Goal: Communication & Community: Answer question/provide support

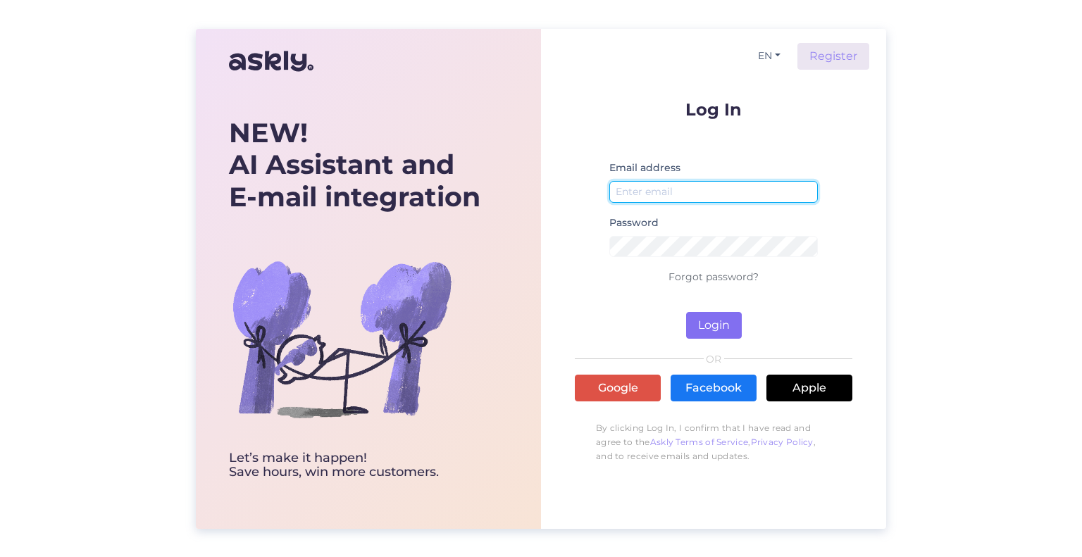
type input "[EMAIL_ADDRESS][DOMAIN_NAME]"
click at [700, 326] on button "Login" at bounding box center [714, 325] width 56 height 27
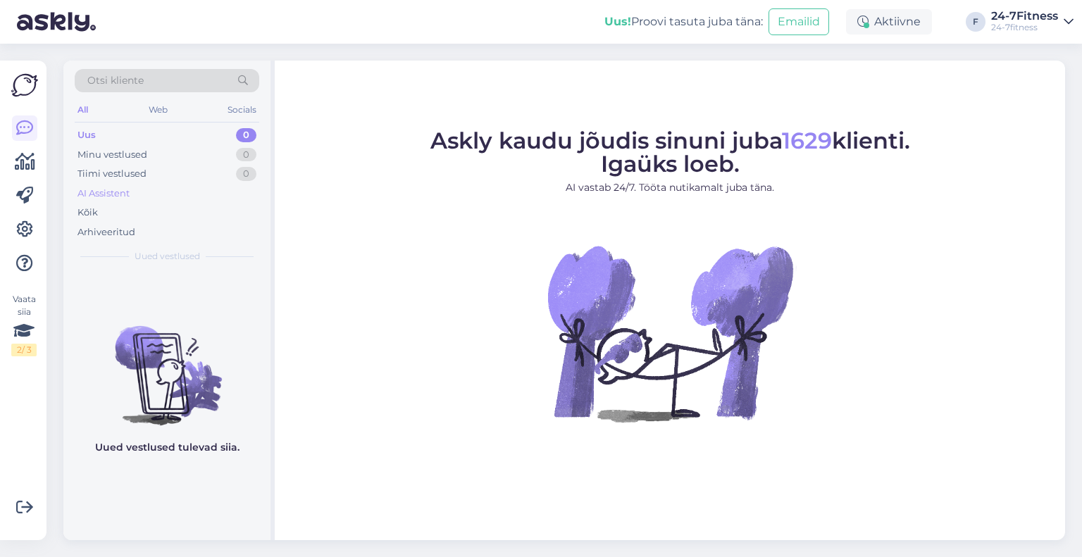
click at [108, 192] on div "AI Assistent" at bounding box center [103, 194] width 52 height 14
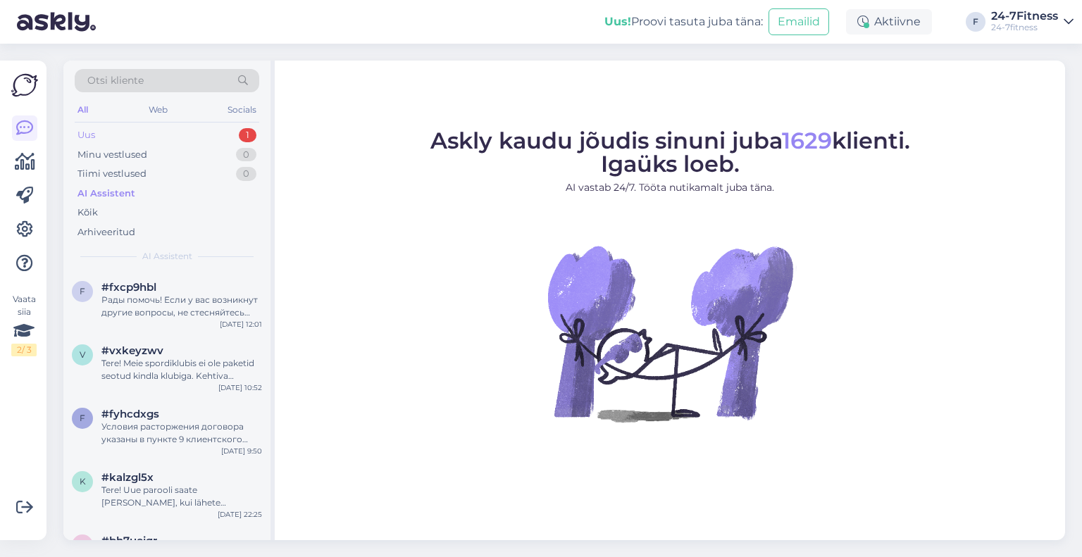
click at [175, 130] on div "Uus 1" at bounding box center [167, 135] width 185 height 20
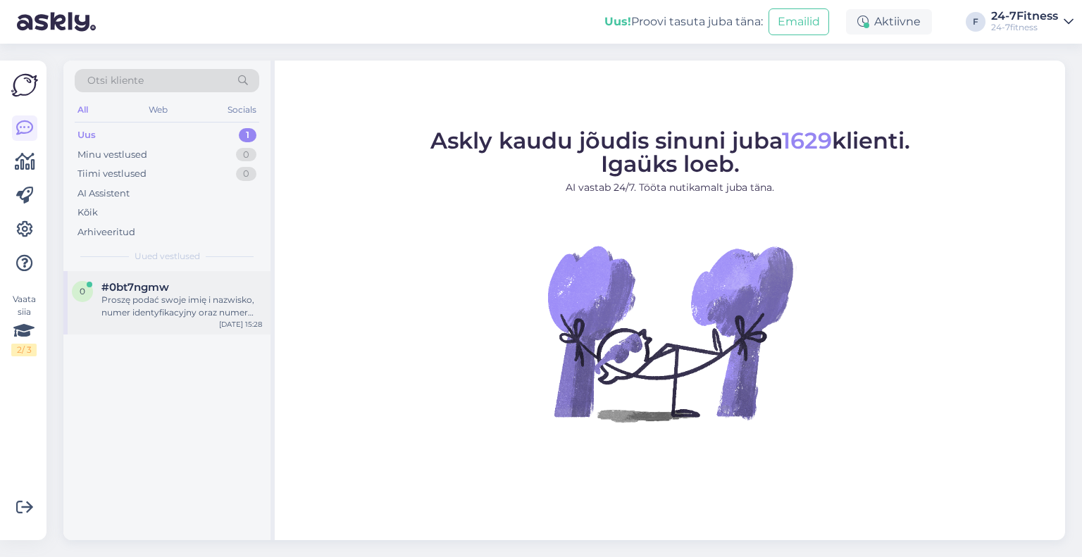
click at [178, 298] on div "Proszę podać swoje imię i nazwisko, numer identyfikacyjny oraz numer telefonu, …" at bounding box center [181, 306] width 161 height 25
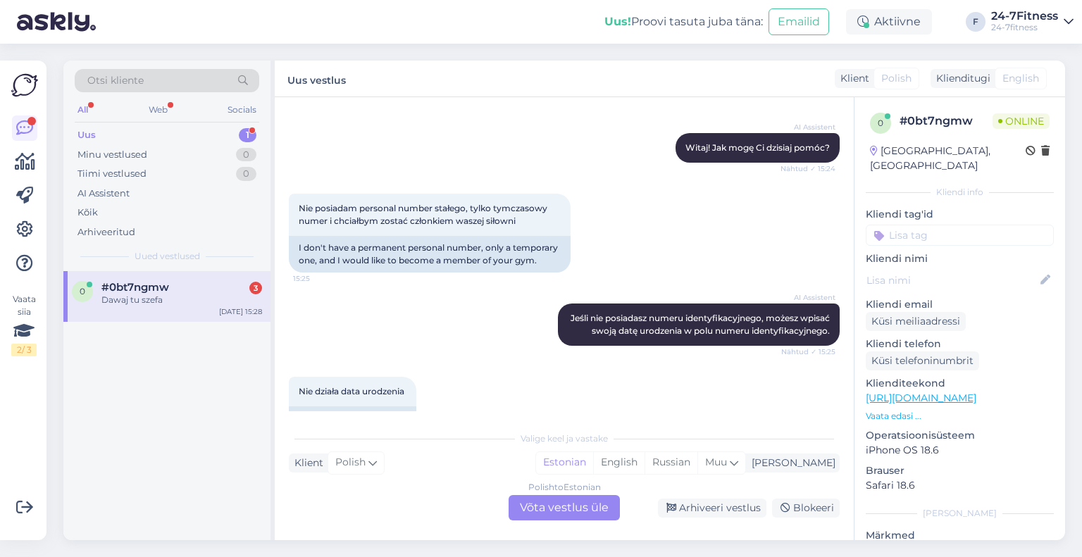
scroll to position [141, 0]
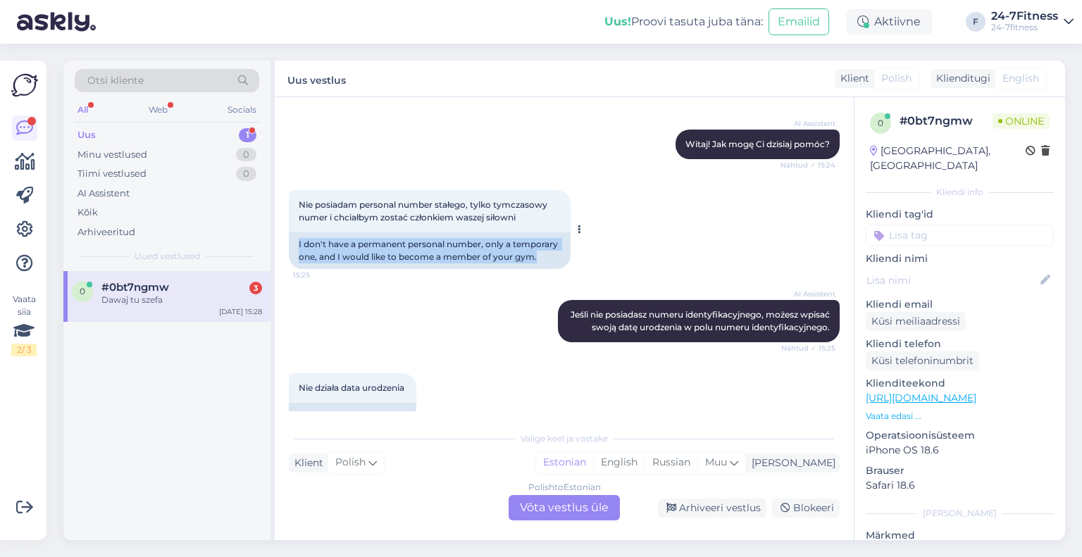
drag, startPoint x: 544, startPoint y: 257, endPoint x: 289, endPoint y: 239, distance: 255.7
click at [289, 239] on div "I don't have a permanent personal number, only a temporary one, and I would lik…" at bounding box center [430, 250] width 282 height 37
click at [364, 252] on div "I don't have a permanent personal number, only a temporary one, and I would lik…" at bounding box center [430, 250] width 282 height 37
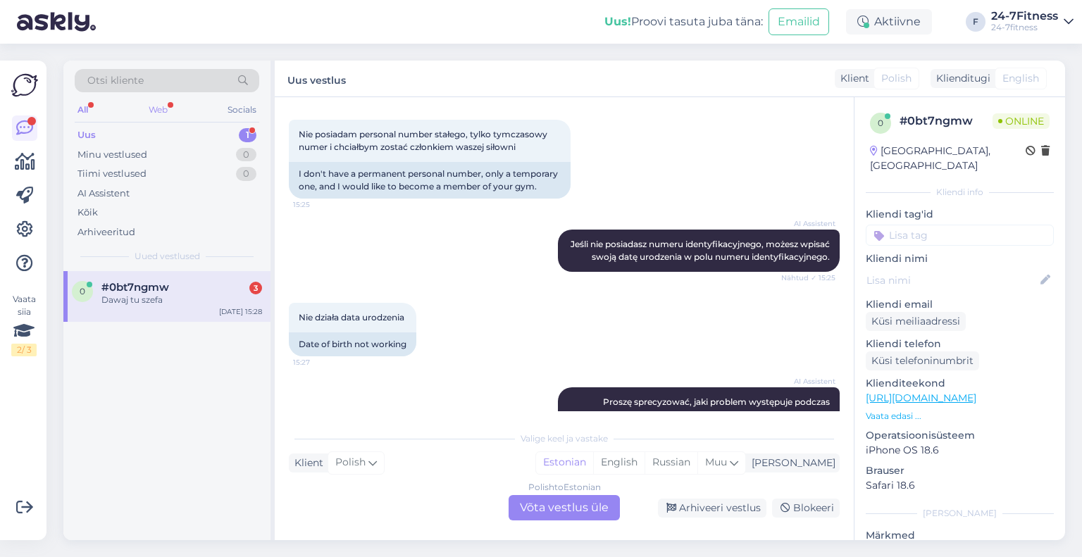
click at [155, 112] on div "Web" at bounding box center [158, 110] width 25 height 18
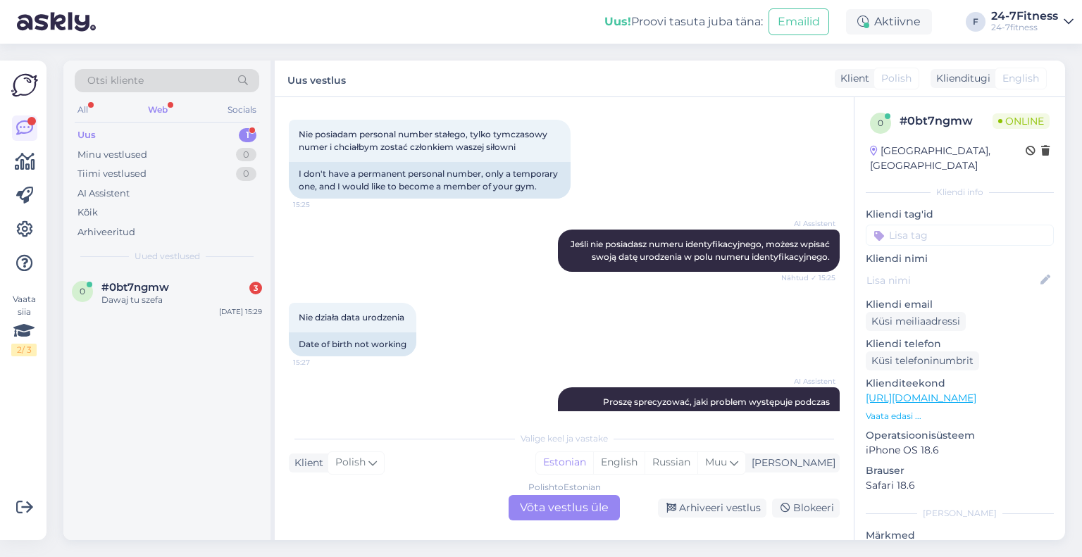
click at [161, 137] on div "Uus 1" at bounding box center [167, 135] width 185 height 20
click at [168, 280] on div "0 #0bt7ngmw 3 Dawaj tu szefa [DATE] 15:29" at bounding box center [166, 296] width 207 height 51
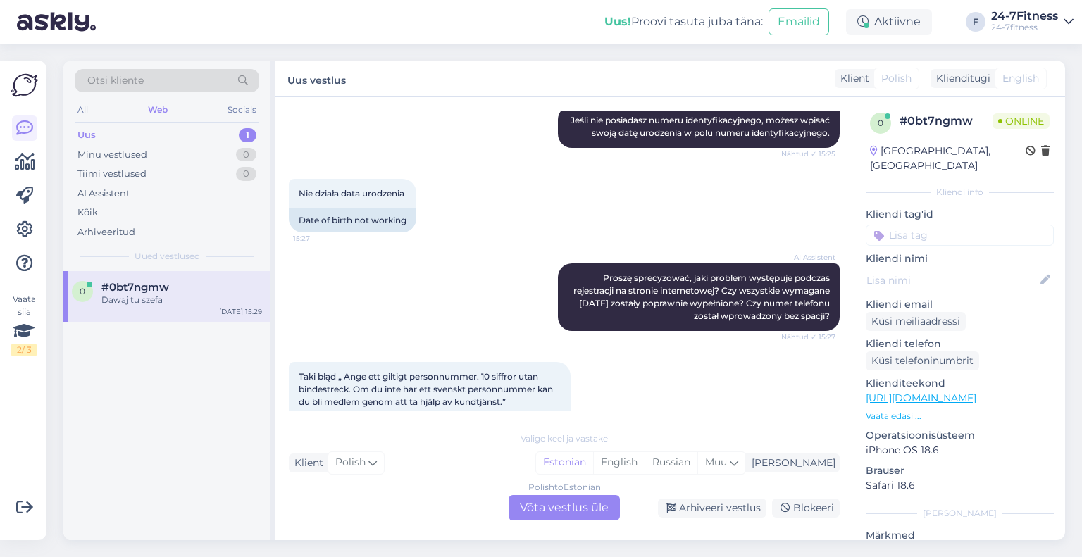
scroll to position [0, 0]
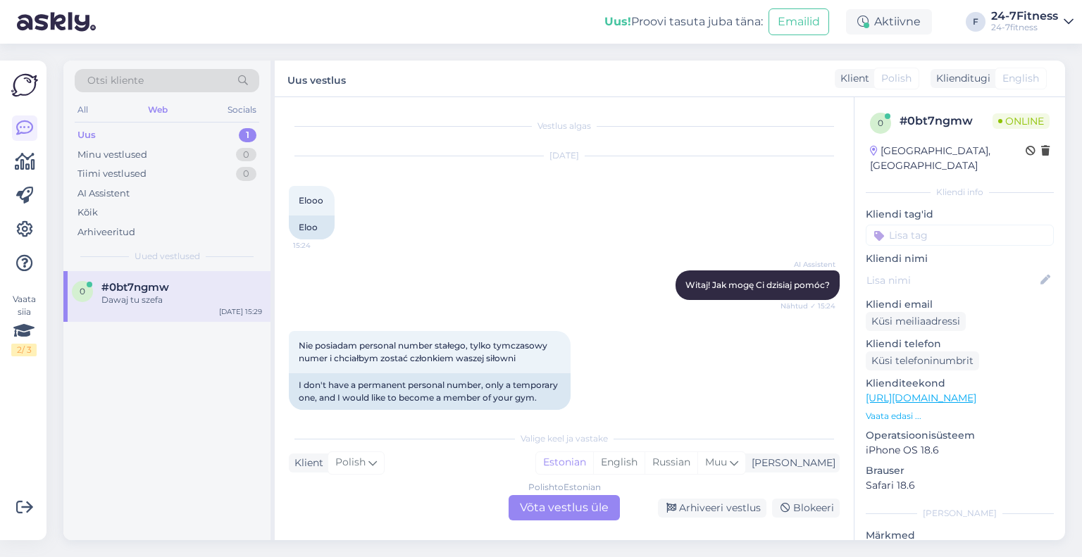
click at [954, 80] on div "Klienditugi" at bounding box center [961, 78] width 60 height 15
click at [564, 517] on div "Polish to Estonian Võta vestlus üle" at bounding box center [564, 507] width 111 height 25
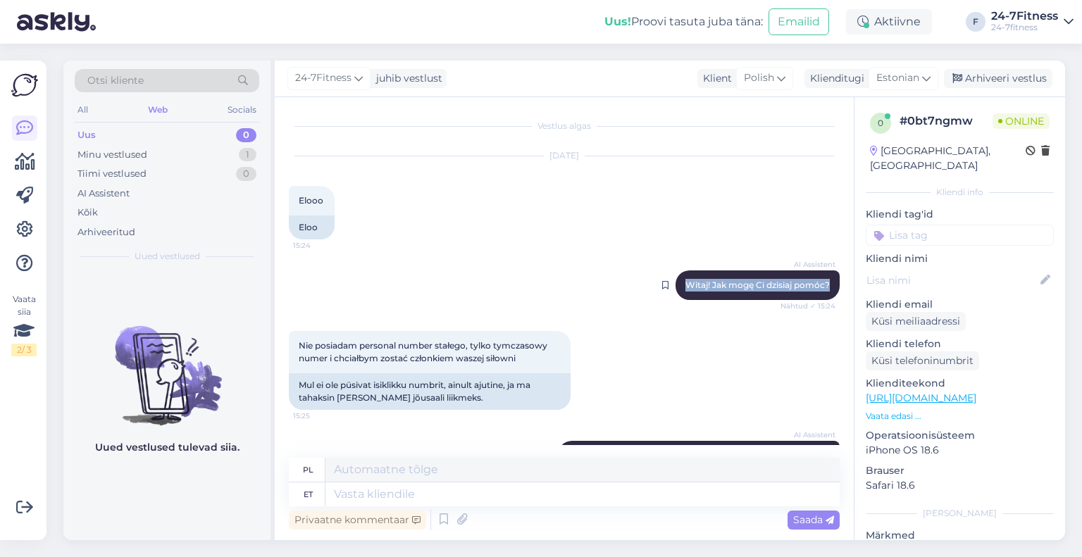
drag, startPoint x: 826, startPoint y: 284, endPoint x: 665, endPoint y: 283, distance: 160.6
click at [676, 283] on div "AI Assistent Witaj! Jak mogę Ci dzisiaj pomóc? Nähtud ✓ 15:24" at bounding box center [758, 286] width 164 height 30
copy span "Witaj! Jak mogę Ci dzisiaj pomóc?"
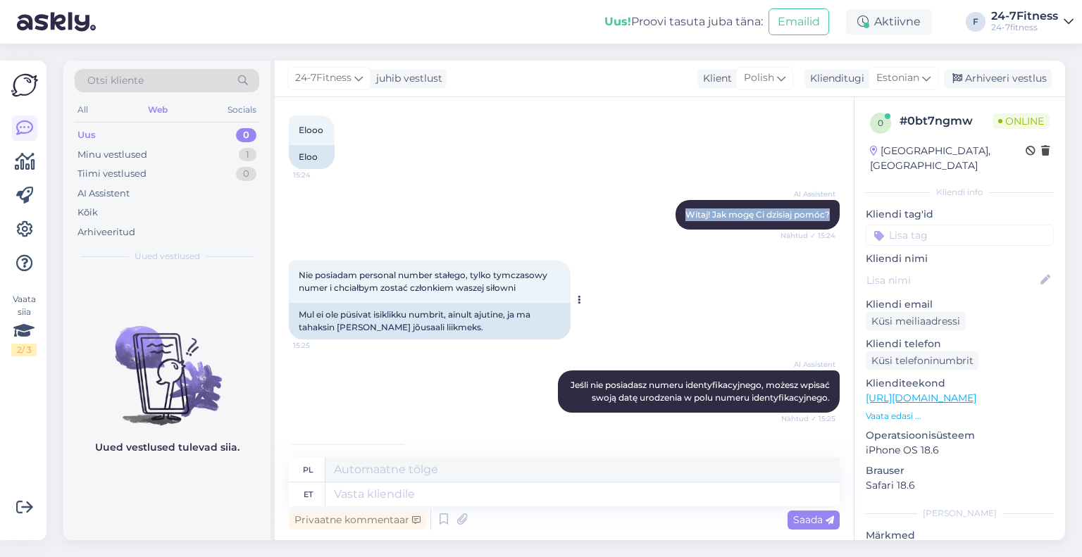
scroll to position [141, 0]
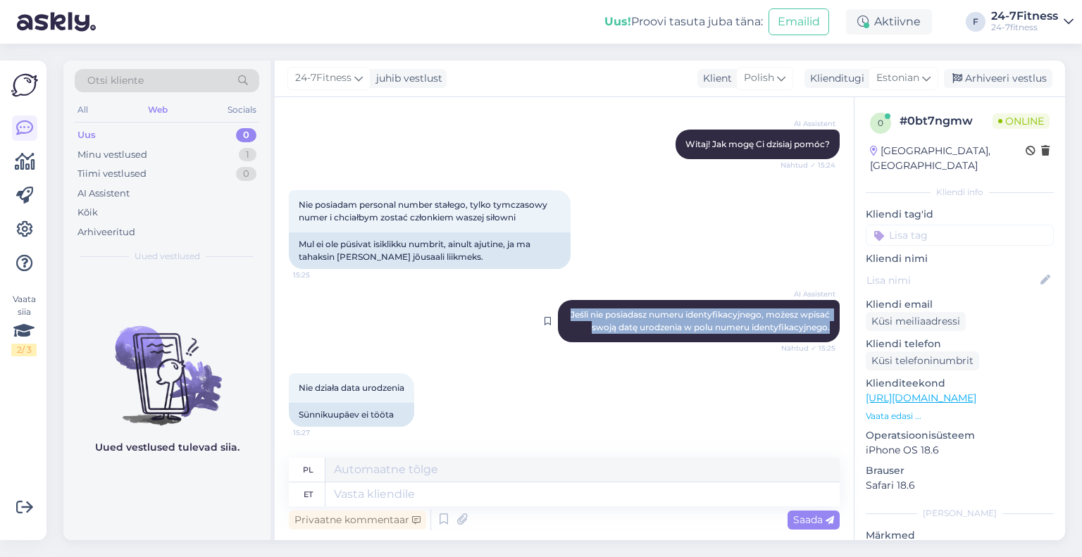
drag, startPoint x: 582, startPoint y: 315, endPoint x: 820, endPoint y: 344, distance: 239.9
click at [820, 342] on div "AI Assistent Jeśli nie posiadasz numeru identyfikacyjnego, możesz wpisać swoją …" at bounding box center [699, 321] width 282 height 42
copy span "Jeśli nie posiadasz numeru identyfikacyjnego, możesz wpisać swoją datę urodzeni…"
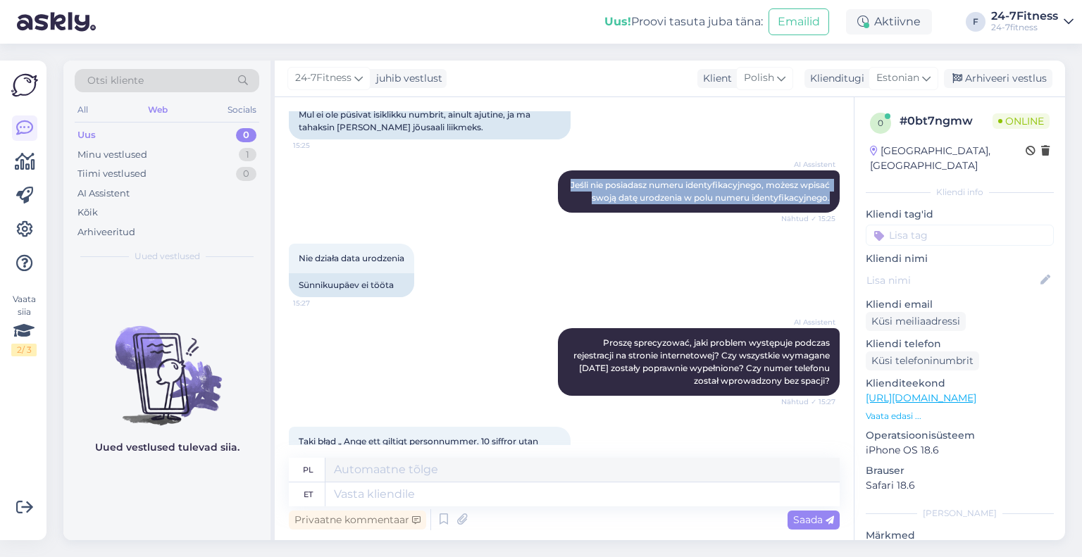
scroll to position [352, 0]
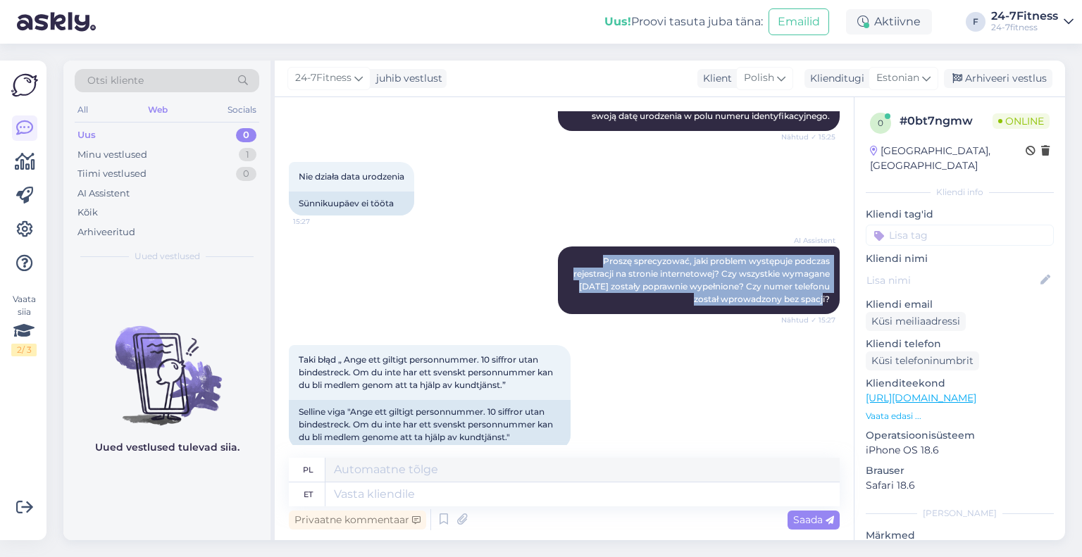
drag, startPoint x: 586, startPoint y: 275, endPoint x: 832, endPoint y: 312, distance: 248.6
click at [832, 312] on div "Vestlus algas [DATE] Elooo 15:24 Eloo AI Assistent Witaj! Jak mogę Ci dzisiaj p…" at bounding box center [571, 278] width 564 height 334
copy span "Proszę sprecyzować, jaki problem występuje podczas rejestracji na stronie inter…"
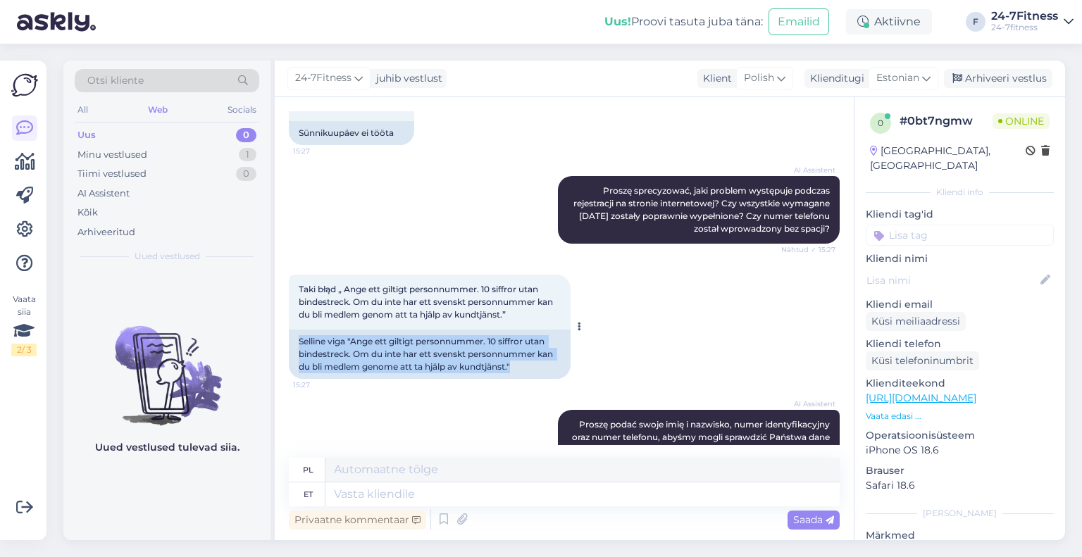
drag, startPoint x: 527, startPoint y: 383, endPoint x: 300, endPoint y: 355, distance: 228.5
click at [300, 355] on div "Selline viga "Ange ett giltigt personnummer. 10 siffror utan bindestreck. Om du…" at bounding box center [430, 354] width 282 height 49
copy div "Selline viga "Ange ett giltigt personnummer. 10 siffror utan bindestreck. Om du…"
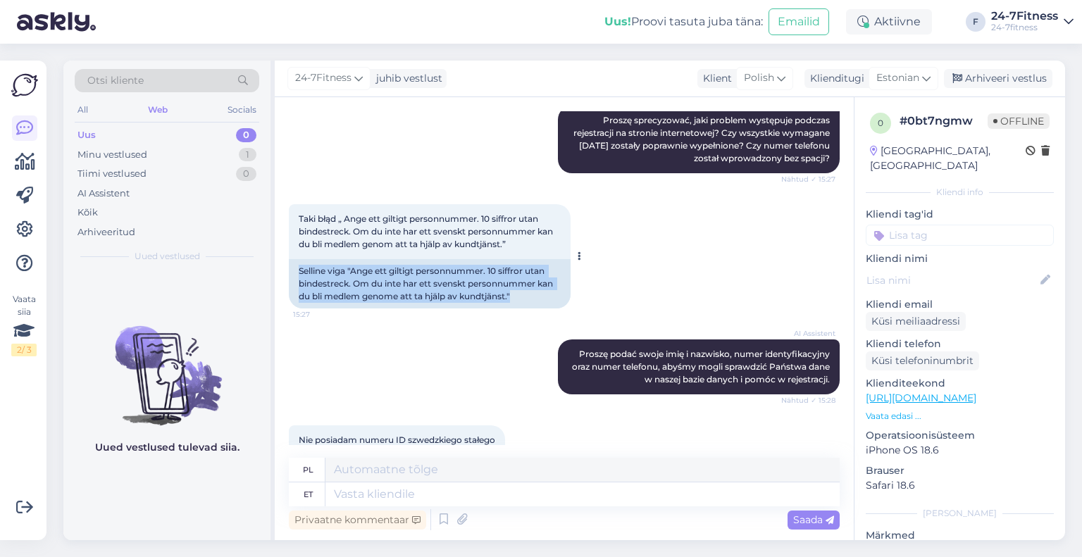
scroll to position [564, 0]
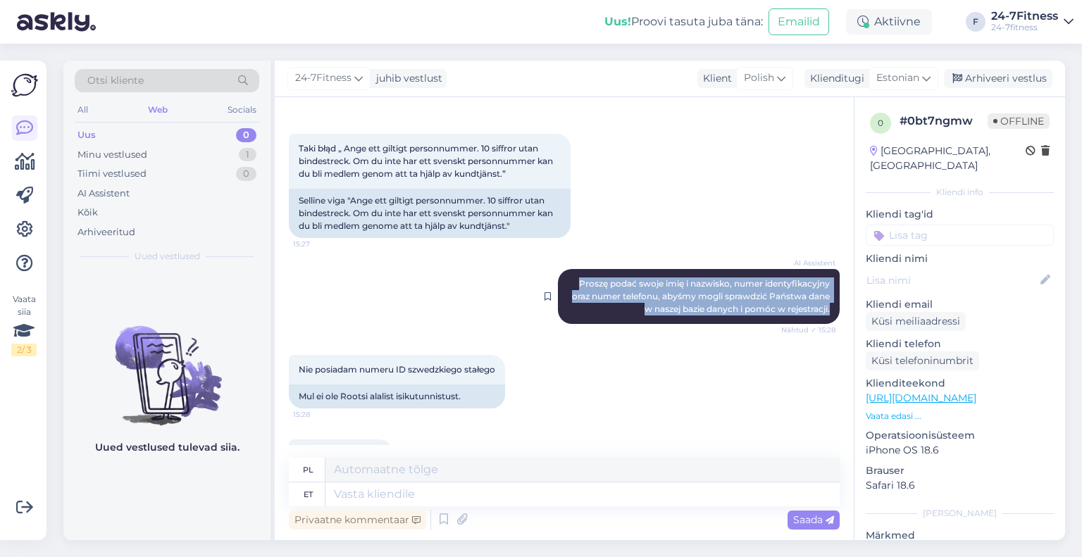
drag, startPoint x: 568, startPoint y: 295, endPoint x: 828, endPoint y: 321, distance: 261.3
click at [828, 321] on div "AI Assistent [PERSON_NAME] podać swoje imię i nazwisko, numer identyfikacyjny o…" at bounding box center [699, 296] width 282 height 55
copy span "Proszę podać swoje imię i nazwisko, numer identyfikacyjny oraz numer telefonu, …"
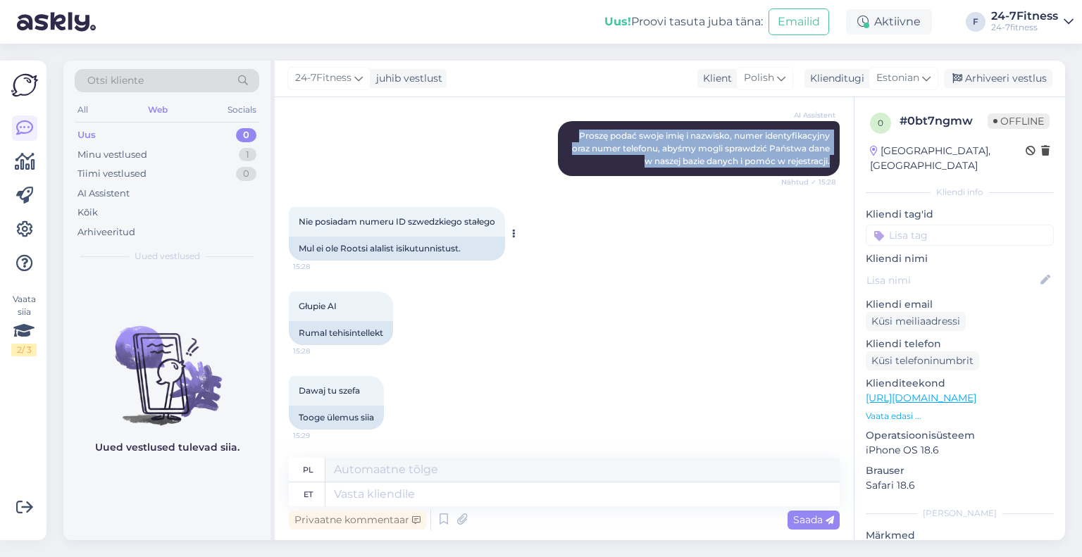
scroll to position [724, 0]
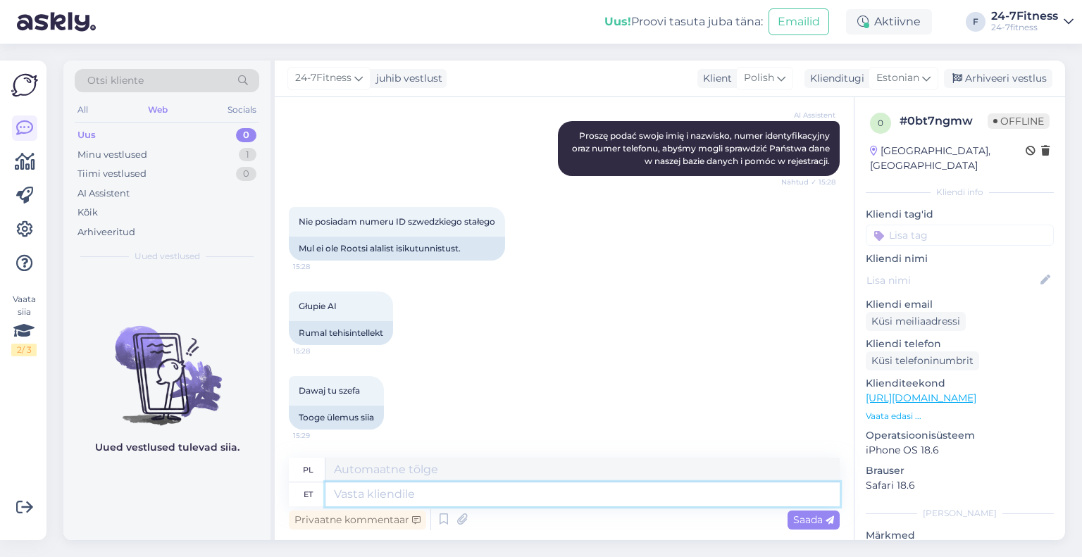
click at [457, 497] on textarea at bounding box center [582, 495] width 514 height 24
type textarea "Ki"
type textarea "[PERSON_NAME]"
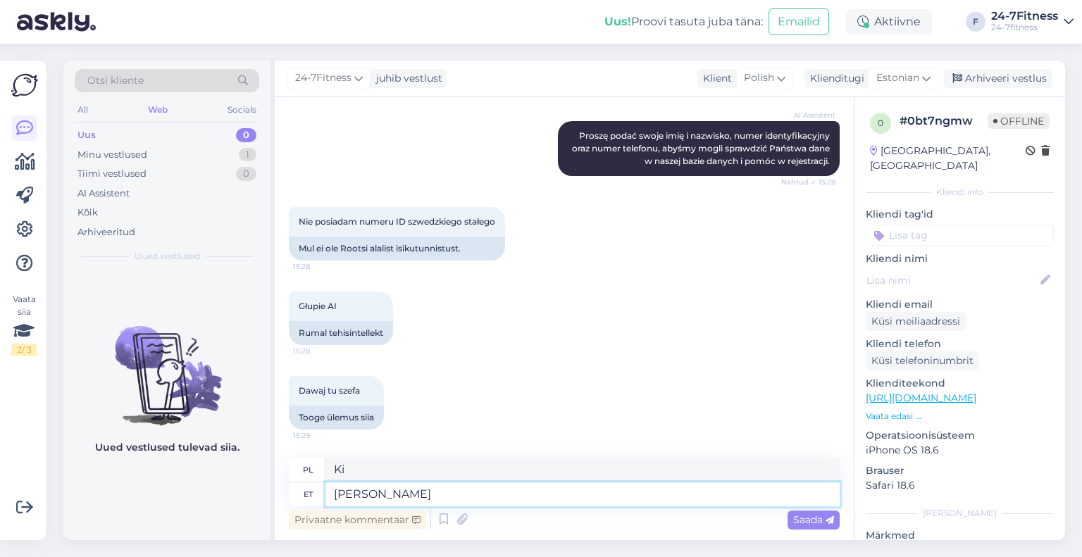
type textarea "Jeśli"
type textarea "Kui Te s"
type textarea "Jeśli ty"
type textarea "Kui Te soovite re"
type textarea "Jeśli chcesz"
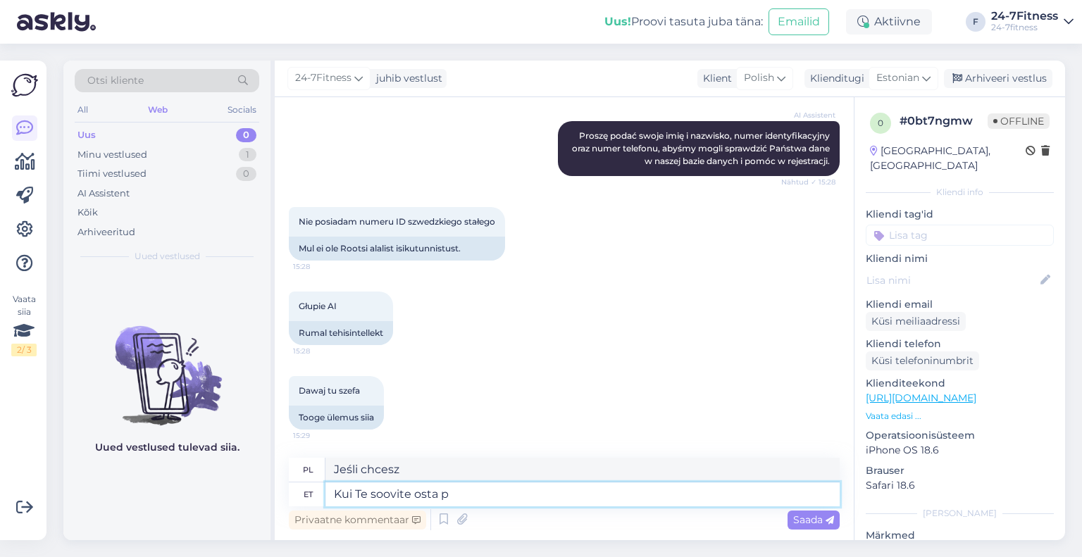
type textarea "Kui Te soovite osta pa"
type textarea "Jeśli chcesz kupić"
type textarea "Kui Te soovite osta paketti me"
type textarea "Jeśli chcesz kupić pakiet"
type textarea "Kui Te soovite osta paketti meie kodu"
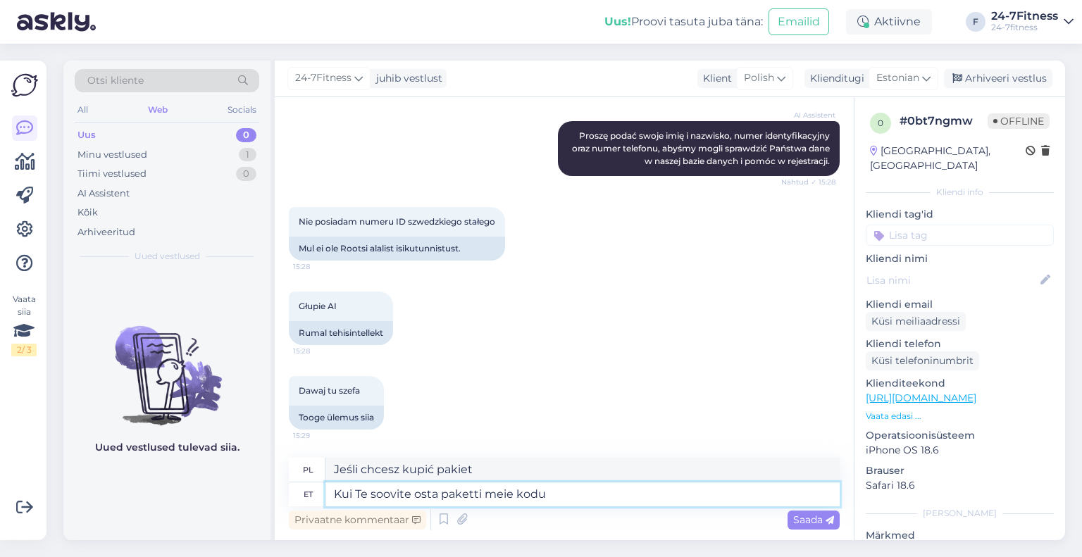
type textarea "Jeśli chcesz kupić u nas pakiet"
type textarea "Kui Te soovite osta paketti meie kodulehel ja"
type textarea "Jeśli chcesz kupić pakiet na naszej stronie internetowej"
type textarea "Kui Te soovite osta paketti meie kodulehel ja T"
type textarea "Jeśli chcesz kupić pakiet na naszej stronie i"
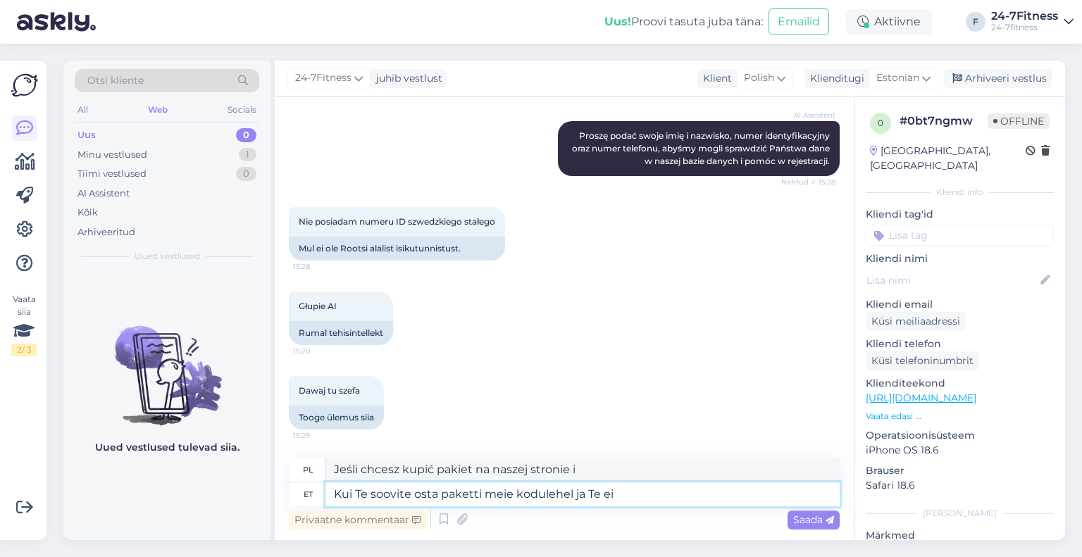
type textarea "Kui Te soovite osta paketti meie kodulehel ja Te ei o"
type textarea "Jeśli chcesz kupić pakiet na naszej stronie i nie masz"
type textarea "Kui Te soovite osta paketti meie kodulehel ja Te ei ole varasemalt s"
type textarea "Jeśli chcesz kupić pakiet na naszej stronie internetowej i jeszcze tego nie zro…"
type textarea "Kui Te soovite osta paketti meie kodulehel ja Te ei ole varasemalt spordiklubi …"
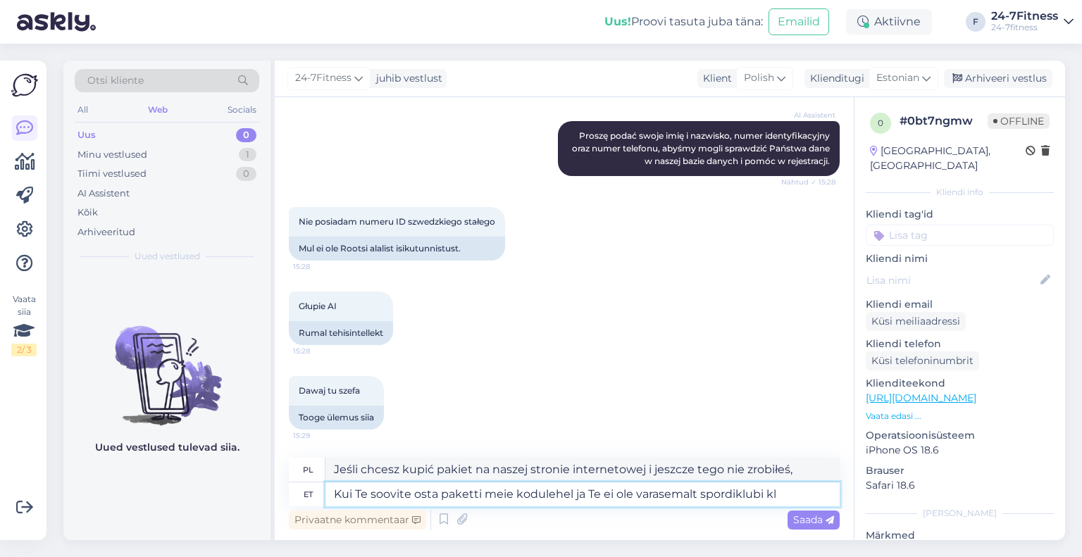
type textarea "Jeśli chcesz kupić pakiet na naszej stronie internetowej i nie jesteś jeszcze c…"
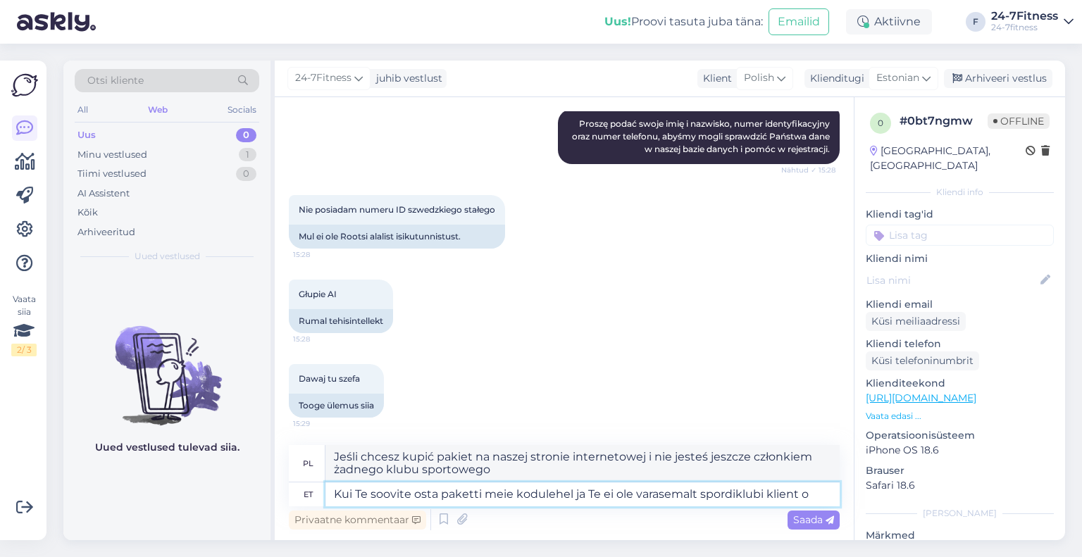
type textarea "Kui Te soovite osta paketti meie kodulehel ja Te ei ole varasemalt spordiklubi …"
type textarea "Jeśli chcesz kupić pakiet na naszej stronie i nie jesteś dotychczasowym kliente…"
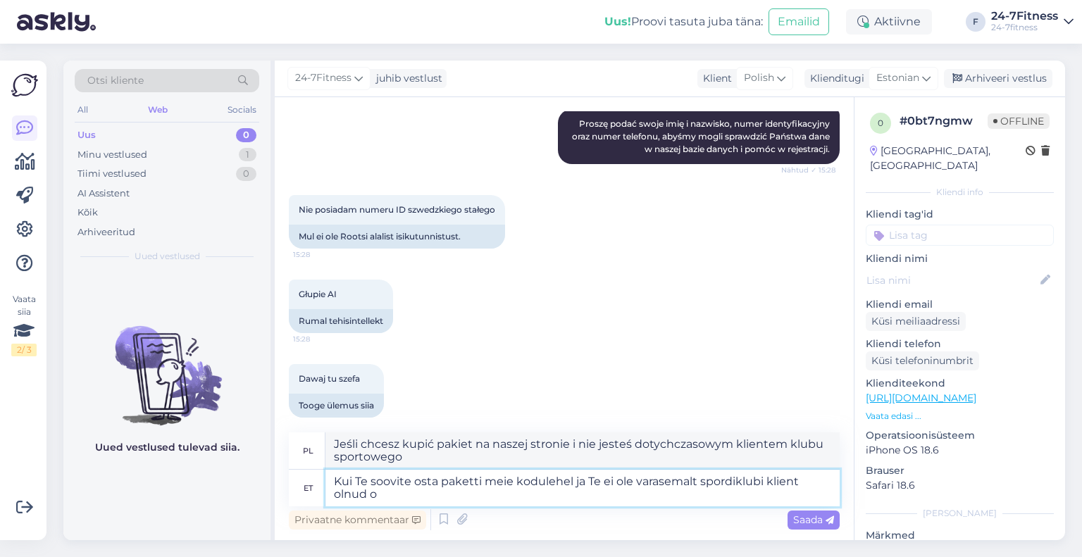
type textarea "Kui Te soovite osta paketti meie kodulehel ja Te ei ole varasemalt spordiklubi …"
type textarea "Jeżeli chcesz zakupić pakiet na naszej stronie internetowej i nie [PERSON_NAME]…"
type textarea "Kui Te soovite osta paketti meie kodulehel ja Te ei ole varasemalt spordiklubi …"
type textarea "Jeżeli chcesz kupić pakiet na naszej stronie internetowej i nie [PERSON_NAME] w…"
type textarea "Kui Te soovite osta paketti meie kodulehel ja Te ei ole varasemalt spordiklubi …"
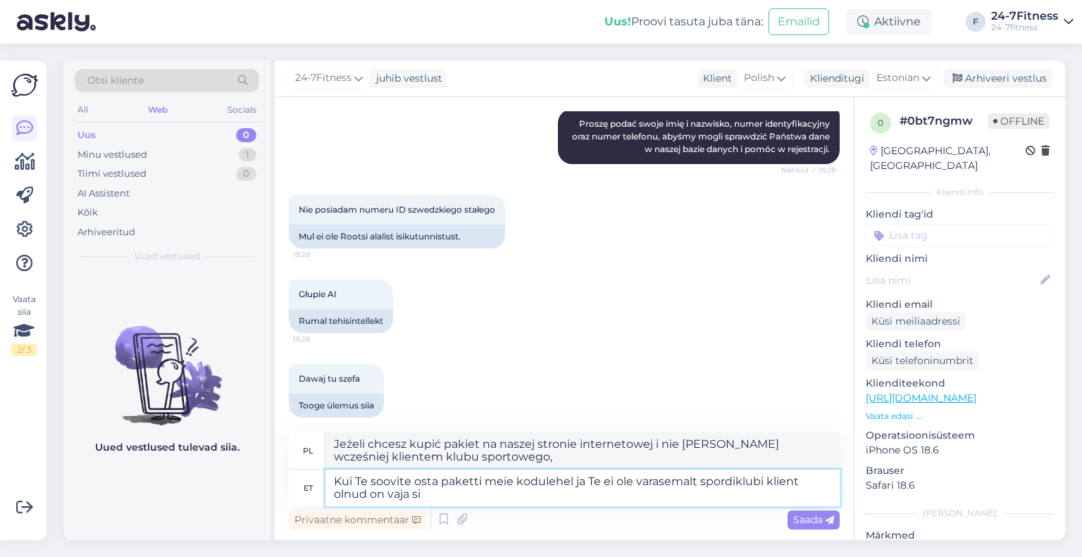
type textarea "Jeżeli chcesz kupić pakiet na naszej stronie internetowej i nie [PERSON_NAME] w…"
type textarea "Kui Te soovite osta paketti meie kodulehel ja Te ei ole varasemalt spordiklubi …"
type textarea "Jeśli chcesz kupić pakiet na naszej stronie internetowej i nie [PERSON_NAME] do…"
type textarea "Kui Te soovite osta paketti meie kodulehel ja Te ei ole varasemalt spordiklubi …"
type textarea "Jeśli chcesz kupić pakiet na naszej stronie internetowej i nie [PERSON_NAME] wc…"
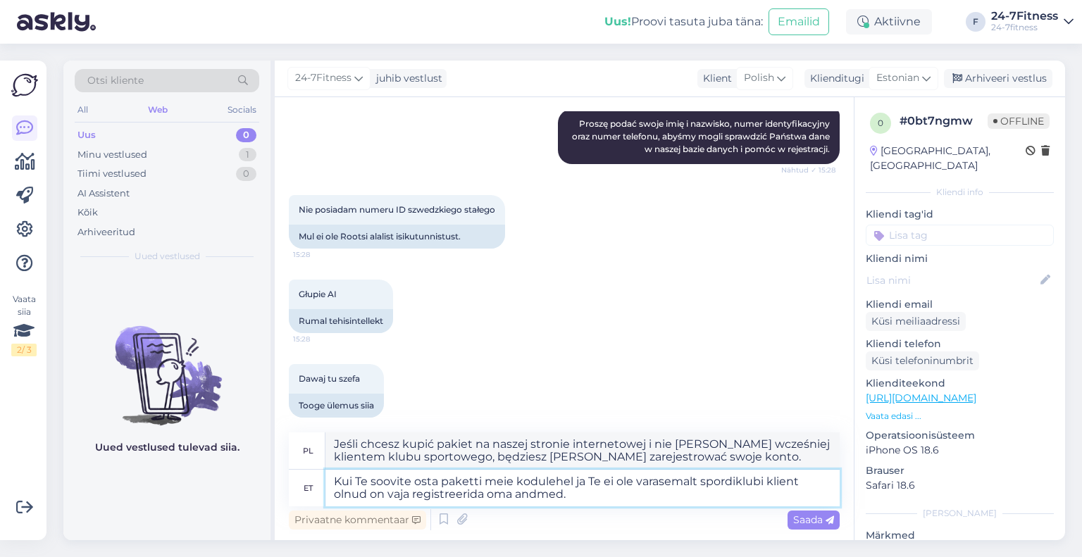
type textarea "Kui Te soovite osta paketti meie kodulehel ja Te ei ole varasemalt spordiklubi …"
type textarea "Jeśli chcesz zakupić pakiet na naszej stronie internetowej i nie [PERSON_NAME] …"
type textarea "Kui Te soovite osta paketti meie kodulehel ja Te ei ole varasemalt spordiklubi …"
type textarea "Jeśli chcesz kupić pakiet na naszej stronie internetowej i nie [PERSON_NAME] wc…"
type textarea "Kui Te soovite osta paketti meie kodulehel ja Te ei ole varasemalt spordiklubi …"
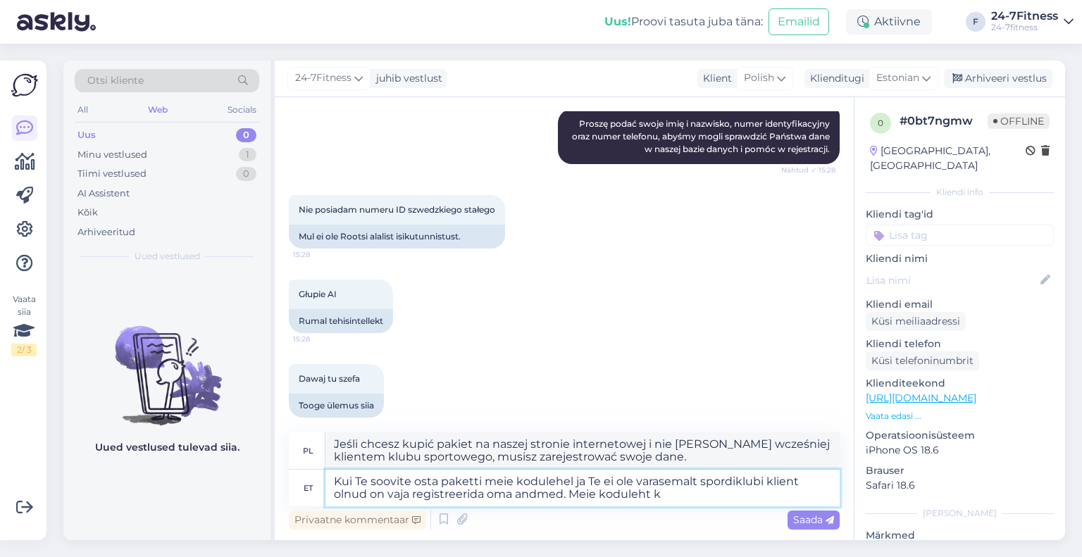
type textarea "Jeśli chcesz kupić pakiet na naszej stronie internetowej i nie [PERSON_NAME] wc…"
type textarea "Kui Te soovite osta paketti meie kodulehel ja Te ei ole varasemalt spordiklubi …"
type textarea "Jeśli chcesz kupić pakiet na naszej stronie internetowej i nie [PERSON_NAME] wc…"
type textarea "Kui Te soovite osta paketti meie kodulehel ja Te ei ole varasemalt spordiklubi …"
type textarea "Jeśli chcesz kupić pakiet na naszej stronie internetowej i nie [PERSON_NAME] wc…"
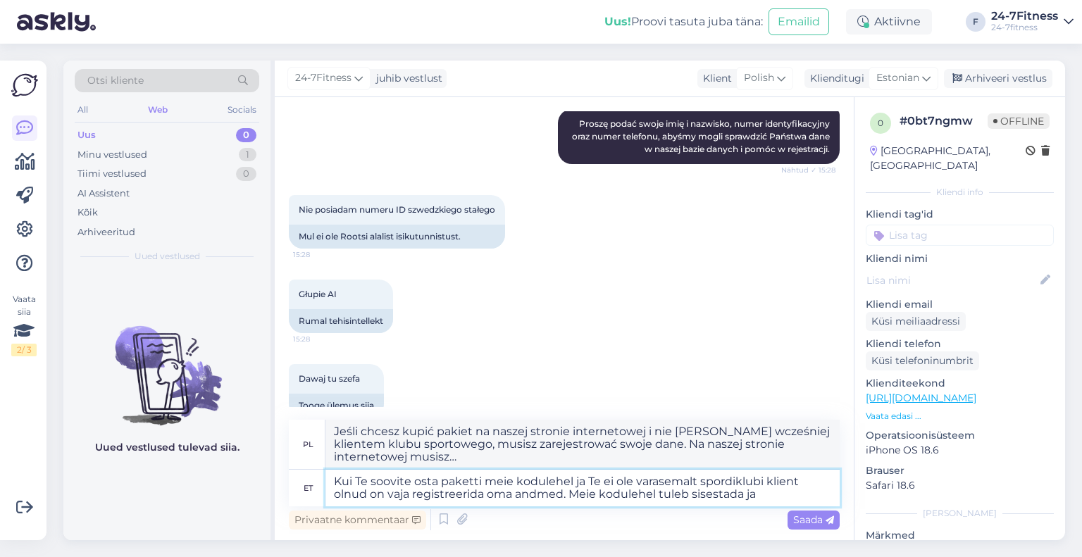
type textarea "Kui Te soovite osta paketti meie kodulehel ja Te ei ole varasemalt spordiklubi …"
type textarea "Jeśli chcesz kupić pakiet na naszej stronie internetowej i nie [PERSON_NAME] wc…"
type textarea "Kui Te soovite osta paketti meie kodulehel ja Te ei ole varasemalt spordiklubi …"
type textarea "Jeśli chcesz kupić pakiet na naszej stronie internetowej i nie [PERSON_NAME] wc…"
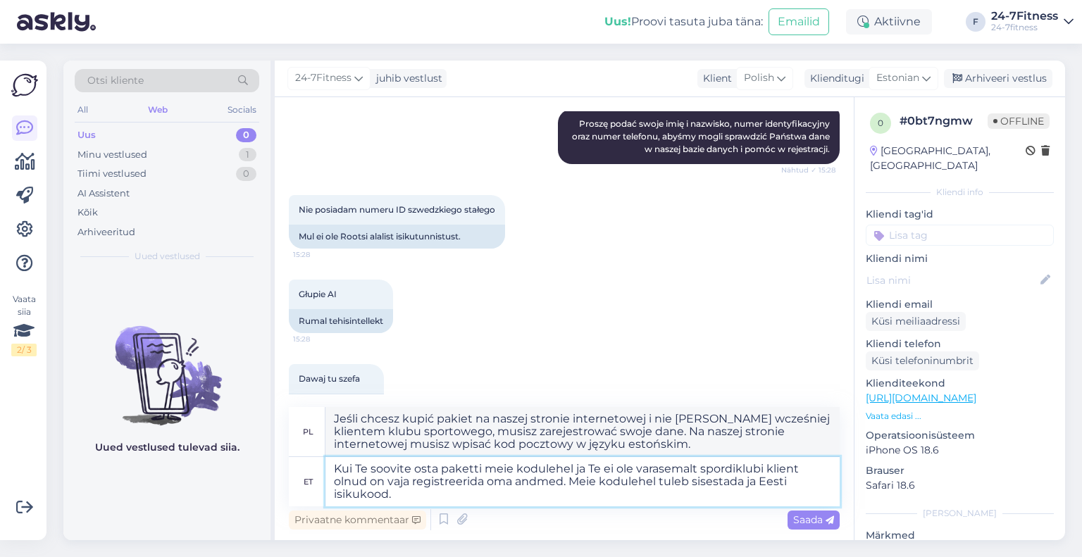
type textarea "Kui Te soovite osta paketti meie kodulehel ja Te ei ole varasemalt spordiklubi …"
type textarea "Jeśli chcesz kupić pakiet na naszej stronie internetowej i nie [PERSON_NAME] wc…"
type textarea "Kui Te soovite osta paketti meie kodulehel ja Te ei ole varasemalt spordiklubi …"
type textarea "Jeśli chcesz kupić pakiet na naszej stronie internetowej i nie [PERSON_NAME] wc…"
type textarea "Kui Te soovite osta paketti meie kodulehel ja Te ei ole varasemalt spordiklubi …"
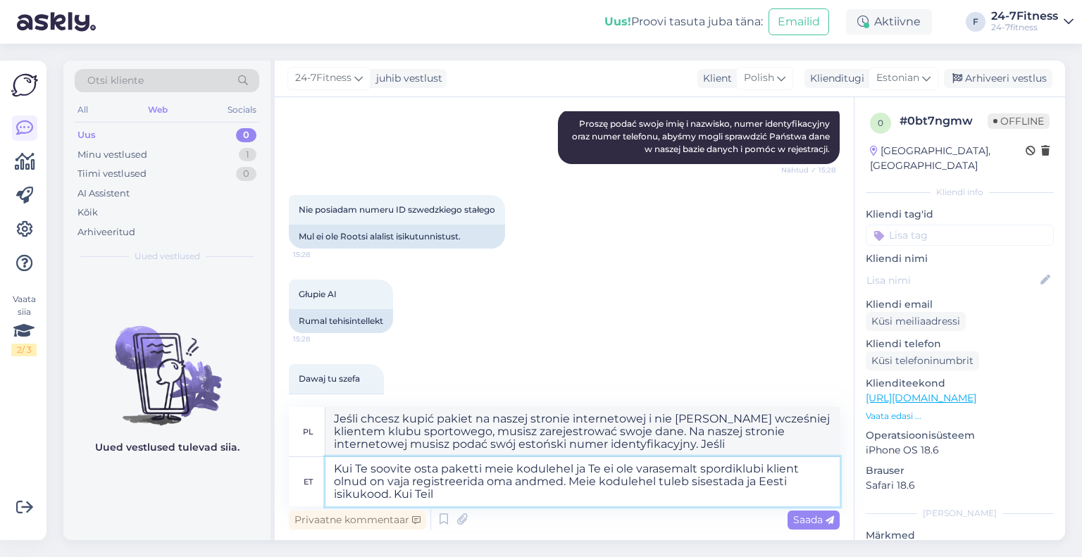
type textarea "Jeśli chcesz kupić pakiet na naszej stronie internetowej i nie [PERSON_NAME] wc…"
type textarea "Kui Te soovite osta paketti meie kodulehel ja Te ei ole varasemalt spordiklubi …"
type textarea "Jeśli chcesz kupić pakiet na naszej stronie internetowej i nie [PERSON_NAME] wc…"
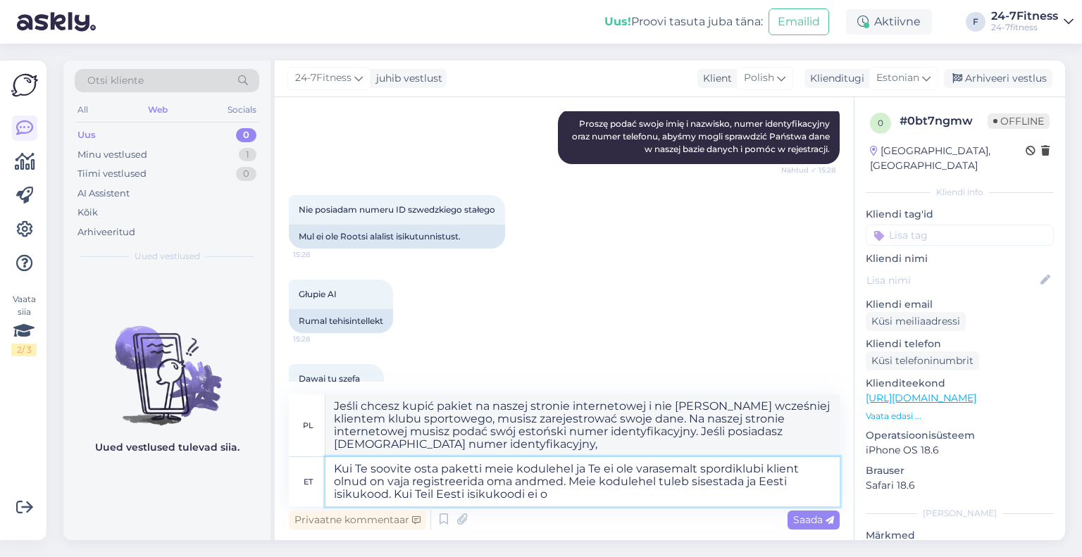
type textarea "Kui Te soovite osta paketti meie kodulehel ja Te ei ole varasemalt spordiklubi …"
type textarea "Jeśli chcesz kupić pakiet na naszej stronie internetowej i nie [PERSON_NAME] wc…"
type textarea "Kui Te soovite osta paketti meie kodulehel ja Te ei ole varasemalt spordiklubi …"
type textarea "Jeśli chcesz kupić pakiet na naszej stronie internetowej i nie [PERSON_NAME] wc…"
type textarea "Kui Te soovite osta paketti meie kodulehel ja Te ei ole varasemalt spordiklubi …"
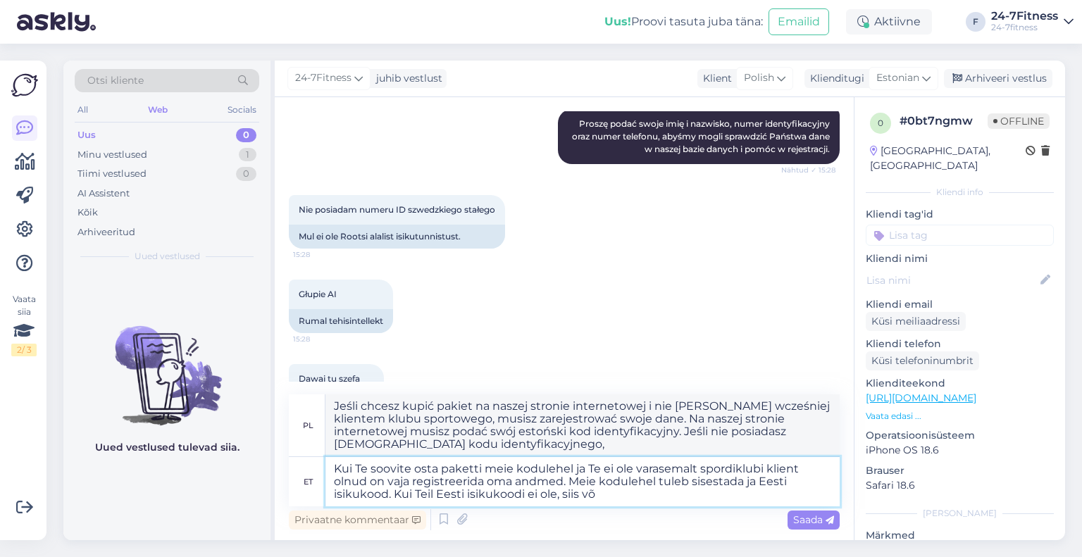
type textarea "Jeśli chcesz kupić pakiet na naszej stronie internetowej i nie [PERSON_NAME] wc…"
type textarea "Kui Te soovite osta paketti meie kodulehel ja Te ei ole varasemalt spordiklubi …"
type textarea "Jeśli chcesz kupić pakiet na naszej stronie internetowej i nie [PERSON_NAME] wc…"
type textarea "Kui Te soovite osta paketti meie kodulehel ja Te ei ole varasemalt spordiklubi …"
type textarea "Jeśli chcesz kupić pakiet na naszej stronie internetowej i nie [PERSON_NAME] wc…"
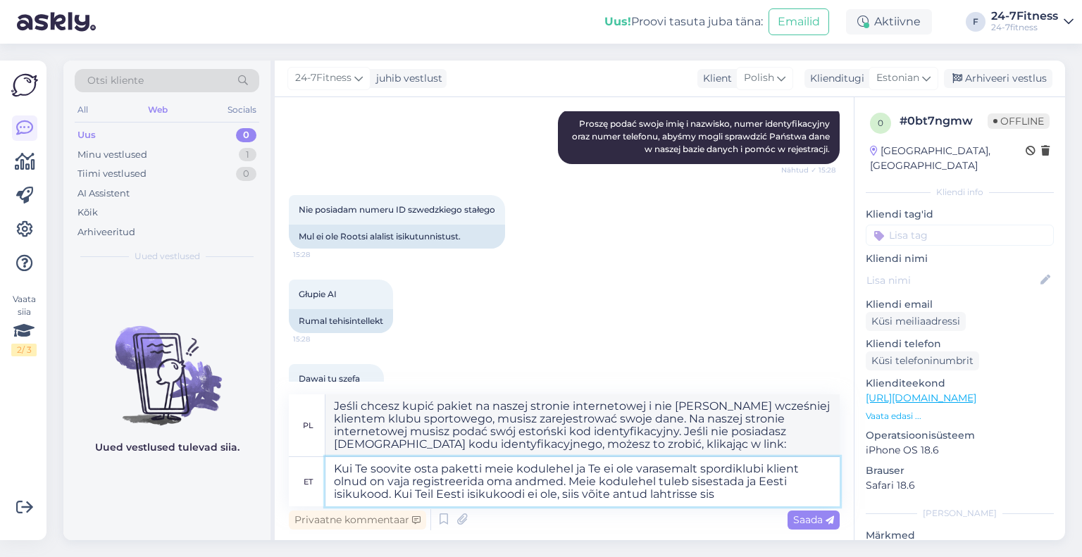
type textarea "Kui Te soovite osta paketti meie kodulehel ja Te ei ole varasemalt spordiklubi …"
type textarea "Jeśli chcesz kupić pakiet na naszej stronie internetowej i nie [PERSON_NAME] wc…"
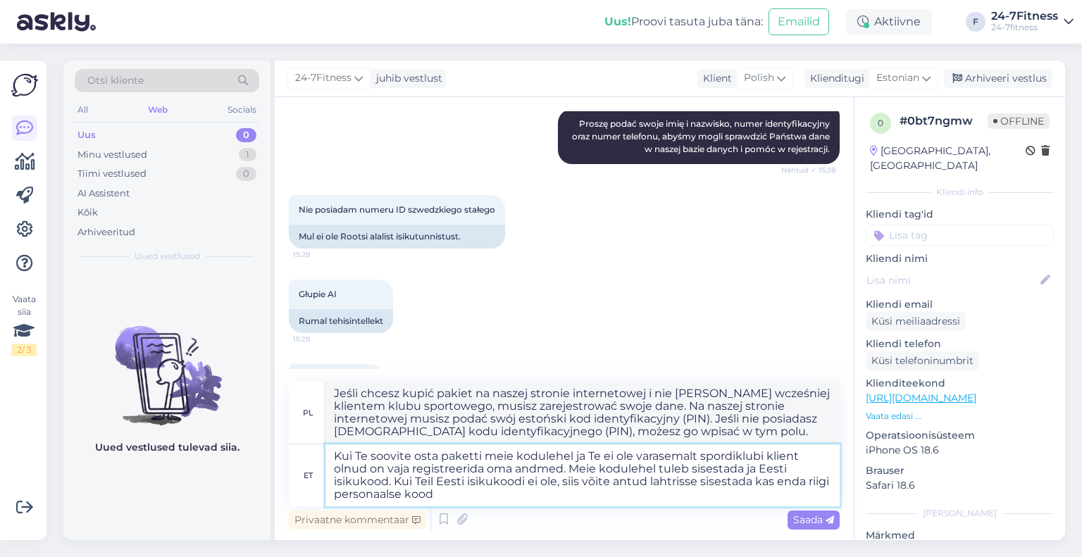
type textarea "Kui Te soovite osta paketti meie kodulehel ja Te ei ole varasemalt spordiklubi …"
type textarea "Jeśli chcesz kupić pakiet na naszej stronie internetowej i nie [PERSON_NAME] wc…"
click at [831, 484] on textarea "Kui Te soovite osta paketti meie kodulehel ja Te ei ole varasemalt spordiklubi …" at bounding box center [582, 476] width 514 height 62
type textarea "Kui Te soovite osta paketti meie kodulehel ja Te ei ole varasemalt spordiklubi …"
type textarea "Jeśli chcesz kupić pakiet na naszej stronie internetowej i nie [PERSON_NAME] wc…"
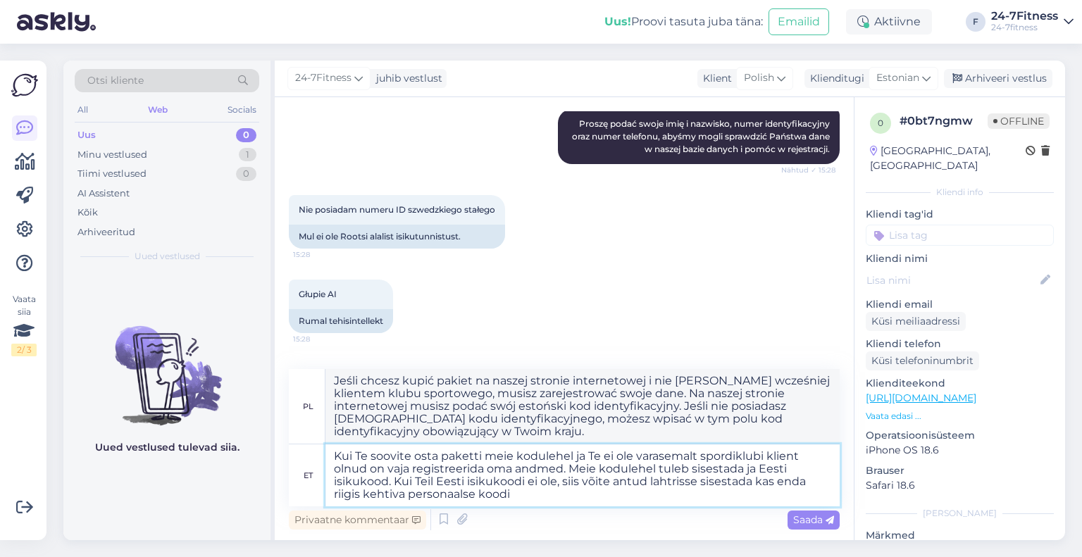
click at [752, 495] on textarea "Kui Te soovite osta paketti meie kodulehel ja Te ei ole varasemalt spordiklubi …" at bounding box center [582, 476] width 514 height 62
type textarea "Kui Te soovite osta paketti meie kodulehel ja Te ei ole varasemalt spordiklubi …"
type textarea "Jeśli chcesz kupić pakiet na naszej stronie internetowej i nie [PERSON_NAME] wc…"
type textarea "Kui Te soovite osta paketti meie kodulehel ja Te ei ole varasemalt spordiklubi …"
type textarea "Jeśli chcesz kupić pakiet na naszej stronie internetowej i nie [PERSON_NAME] wc…"
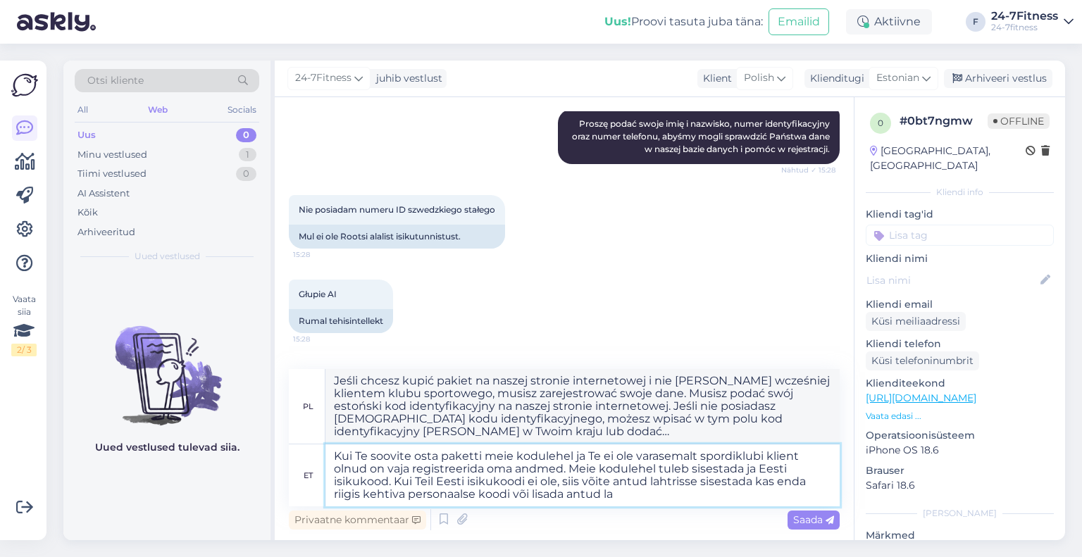
type textarea "Kui Te soovite osta paketti meie kodulehel ja Te ei ole varasemalt spordiklubi …"
type textarea "Jeśli chcesz kupić pakiet na naszej stronie internetowej i nie [PERSON_NAME] wc…"
type textarea "Kui Te soovite osta paketti meie kodulehel ja Te ei ole varasemalt spordiklubi …"
type textarea "Jeśli chcesz kupić pakiet na naszej stronie internetowej i nie [PERSON_NAME] wc…"
type textarea "Kui Te soovite osta paketti meie kodulehel ja Te ei ole varasemalt spordiklubi …"
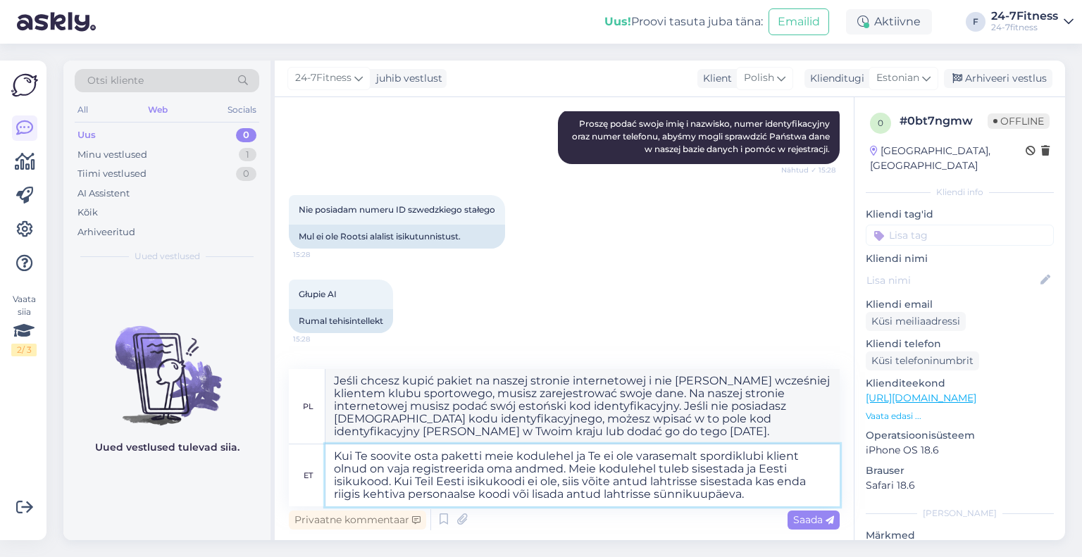
type textarea "Jeśli chcesz kupić pakiet na naszej stronie internetowej i nie [PERSON_NAME] wc…"
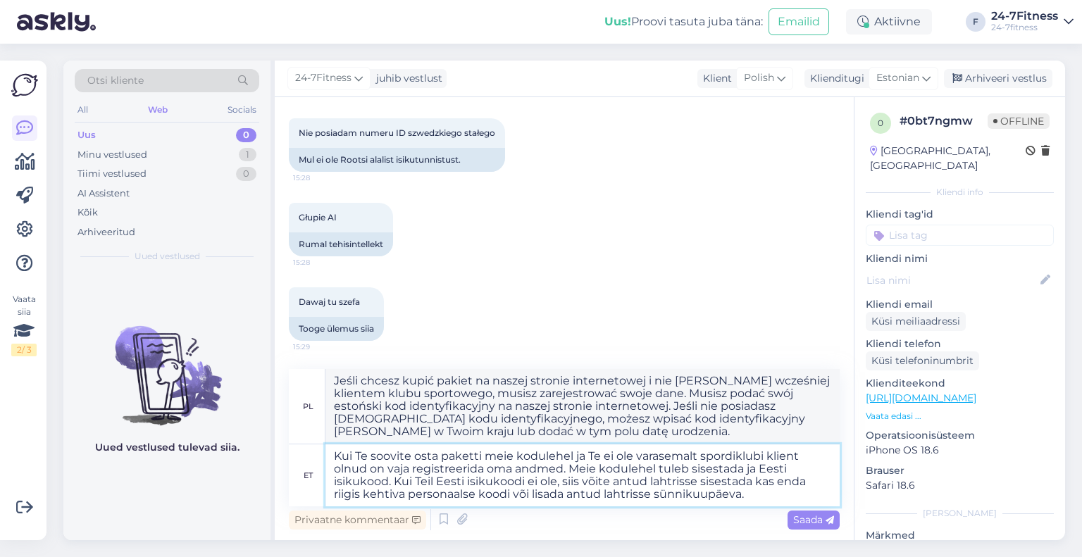
scroll to position [812, 0]
click at [697, 457] on textarea "Kui Te soovite osta paketti meie kodulehel ja Te ei ole varasemalt spordiklubi …" at bounding box center [582, 476] width 514 height 62
type textarea "Kui Te soovite osta paketti meie kodulehel ja Te ei ole varasemaltmeie spordikl…"
type textarea "Jeśli chcesz kupić pakiet na naszej stronie internetowej i nie [PERSON_NAME] wc…"
click at [696, 460] on textarea "Kui Te soovite osta paketti meie kodulehel ja Te ei ole varasemaltmeie spordikl…" at bounding box center [582, 476] width 514 height 62
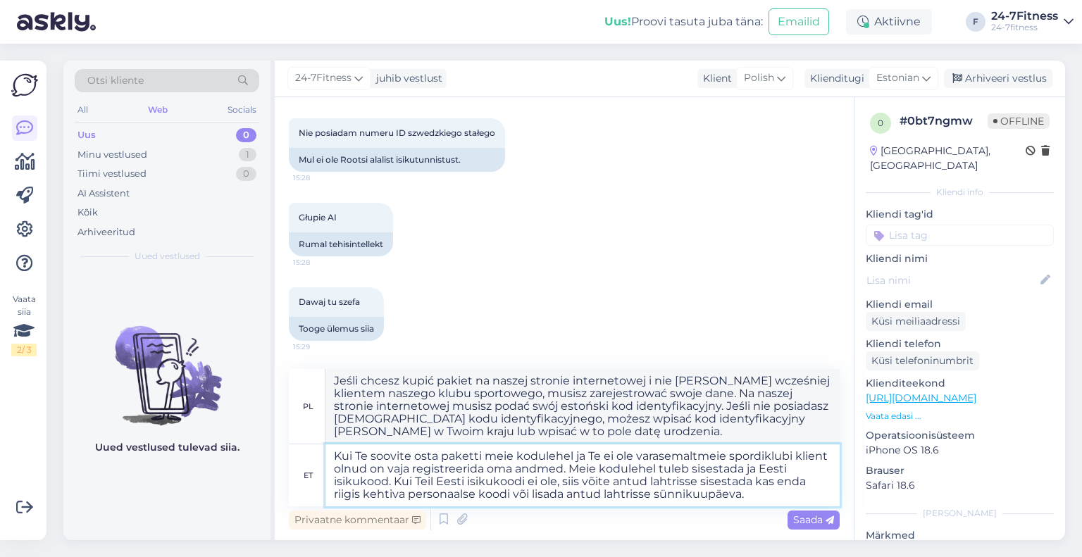
type textarea "Kui Te soovite osta paketti meie kodulehel ja Te ei ole varasemalt meie spordik…"
click at [716, 487] on textarea "Kui Te soovite osta paketti meie kodulehel ja Te ei ole varasemalt meie spordik…" at bounding box center [582, 476] width 514 height 62
type textarea "Jeśli chcesz kupić pakiet na naszej stronie internetowej i nie [PERSON_NAME] wc…"
click at [368, 470] on textarea "Kui Te soovite osta paketti meie kodulehel ja Te ei ole varasemalt meie spordik…" at bounding box center [582, 476] width 514 height 62
click at [762, 469] on textarea "Kui Te soovite osta paketti meie kodulehel ja Te ei ole varasemalt meie spordik…" at bounding box center [582, 476] width 514 height 62
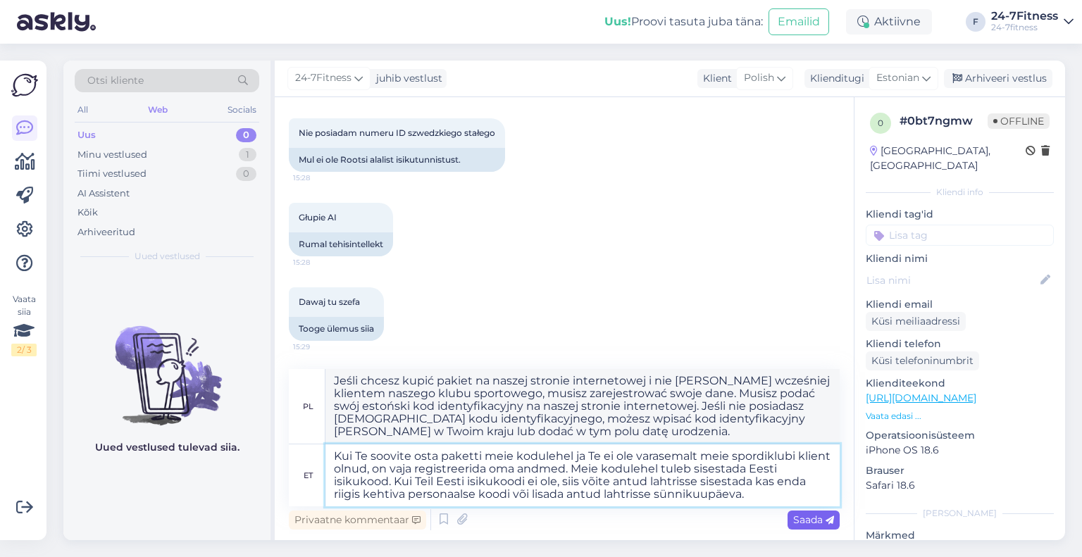
type textarea "Kui Te soovite osta paketti meie kodulehel ja Te ei ole varasemalt meie spordik…"
click at [822, 523] on span "Saada" at bounding box center [813, 520] width 41 height 13
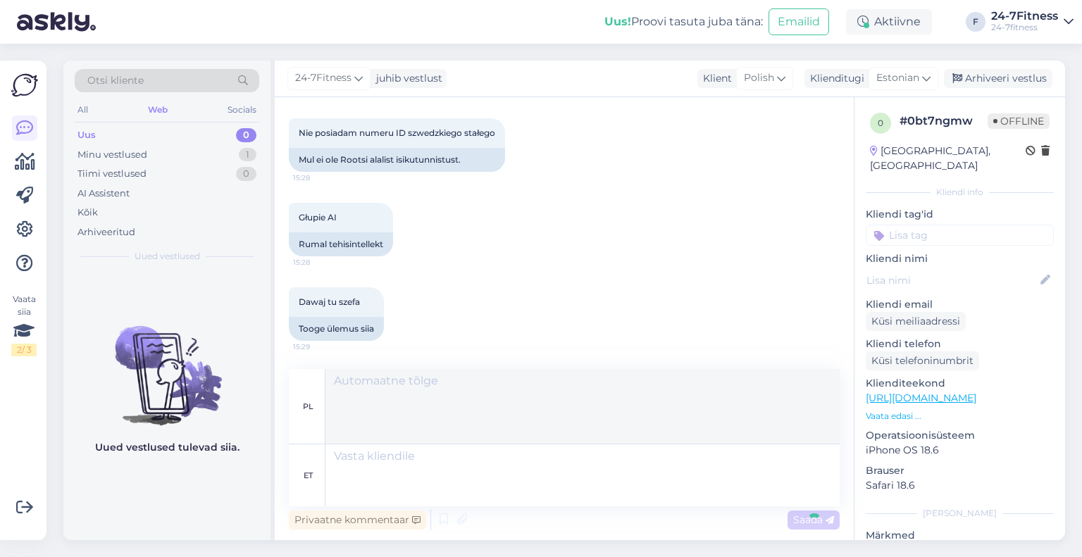
scroll to position [948, 0]
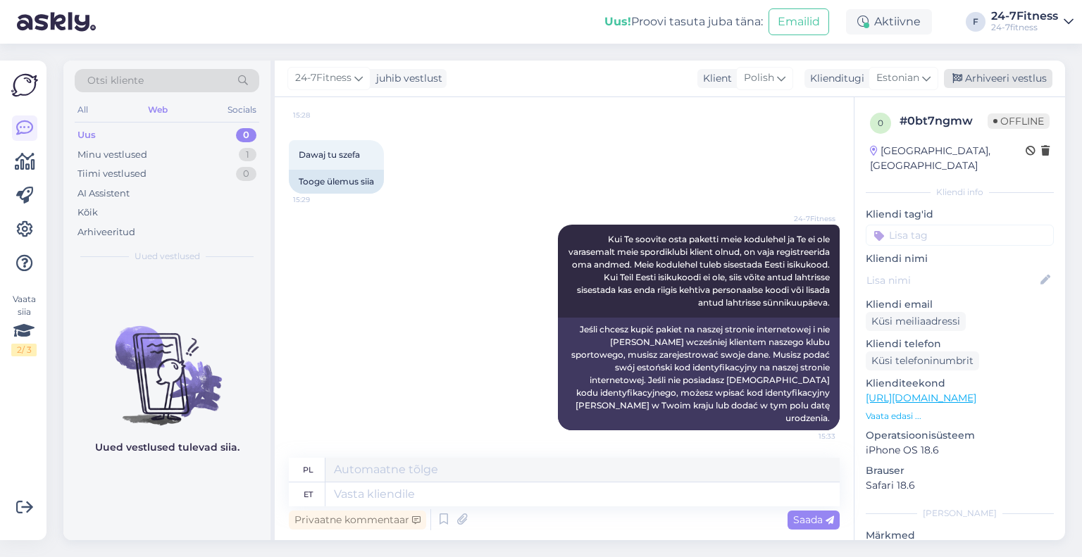
click at [1000, 70] on div "Arhiveeri vestlus" at bounding box center [998, 78] width 108 height 19
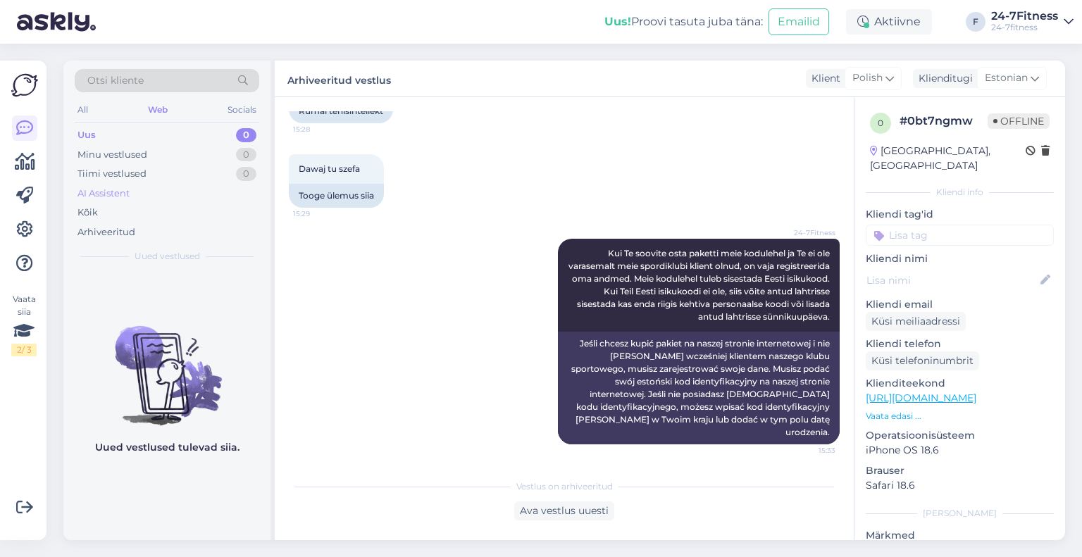
click at [149, 185] on div "AI Assistent" at bounding box center [167, 194] width 185 height 20
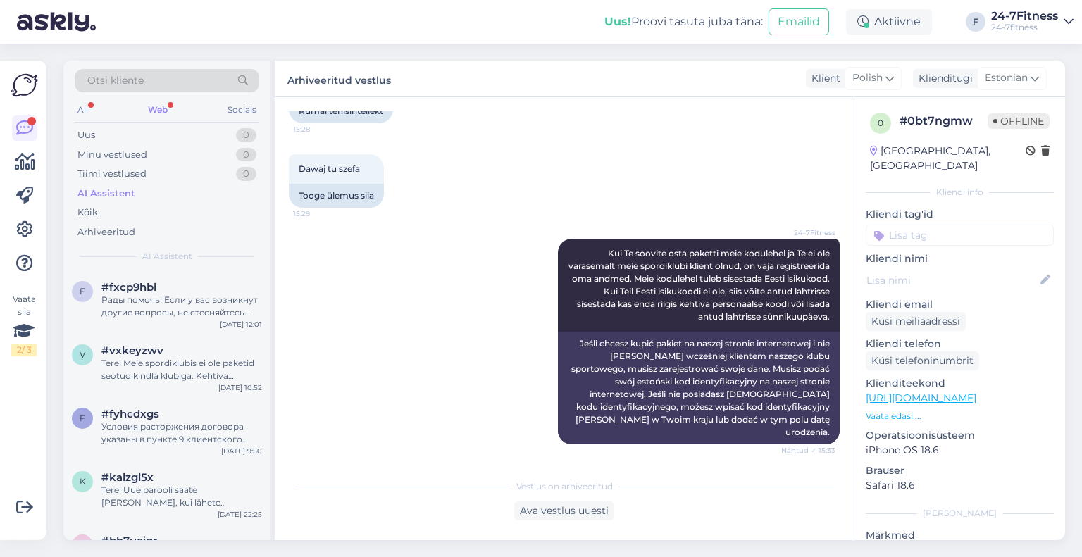
click at [158, 113] on div "Web" at bounding box center [157, 110] width 25 height 18
click at [165, 292] on div "#jquyt4s1" at bounding box center [181, 287] width 161 height 13
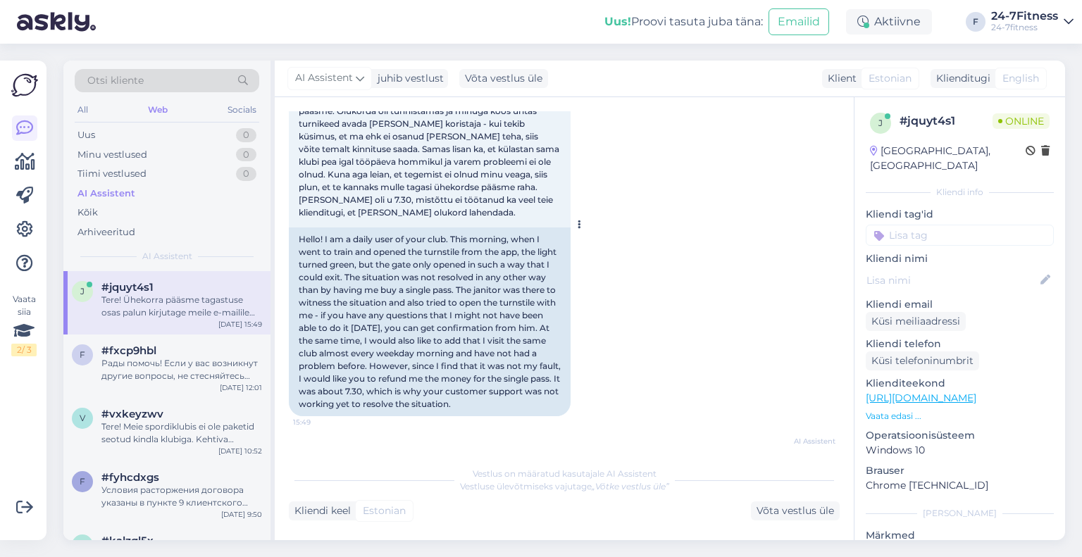
scroll to position [223, 0]
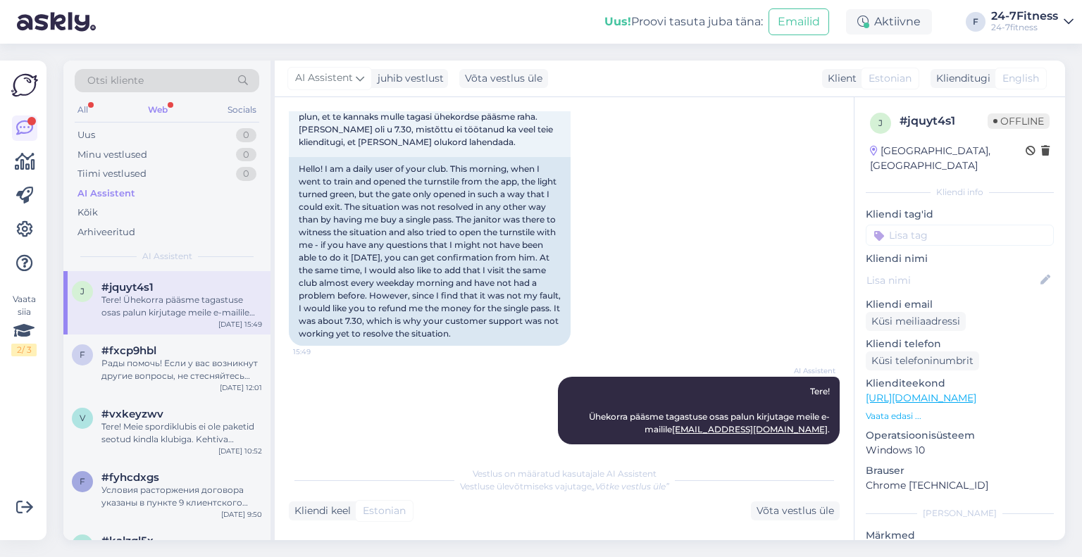
click at [151, 103] on div "Web" at bounding box center [157, 110] width 25 height 18
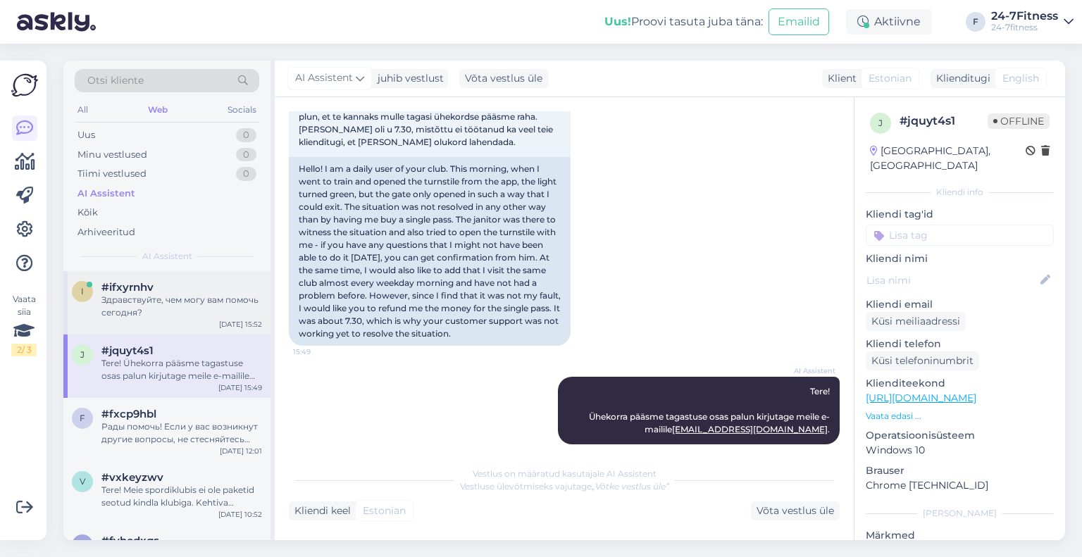
click at [156, 295] on div "Здравствуйте, чем могу вам помочь сегодня?" at bounding box center [181, 306] width 161 height 25
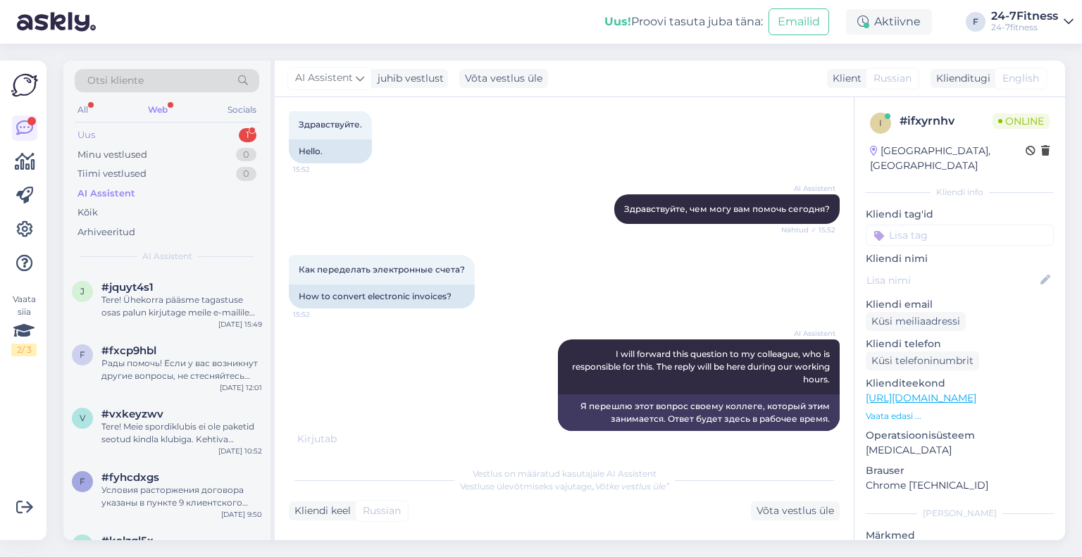
scroll to position [0, 0]
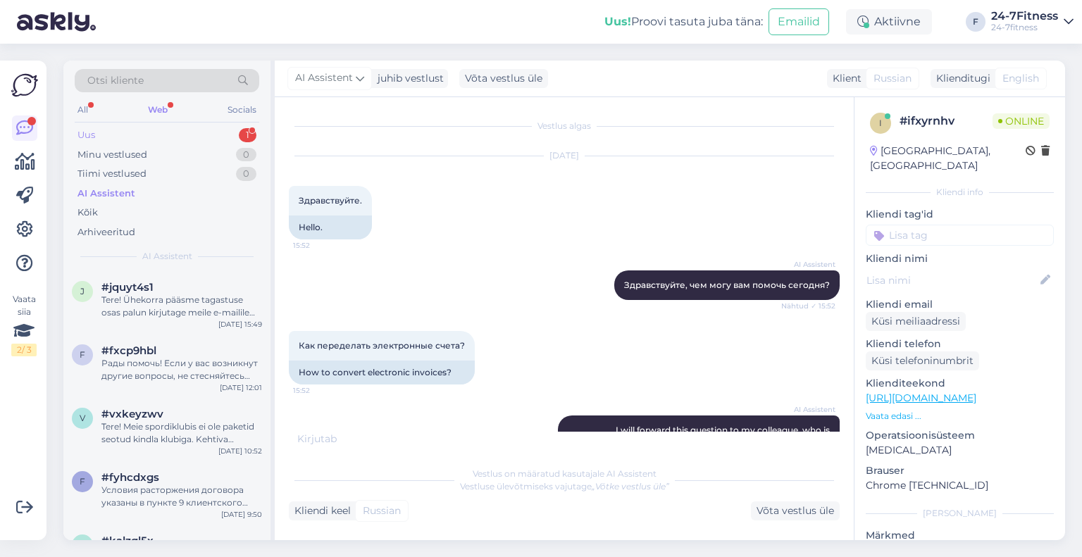
click at [149, 132] on div "Uus 1" at bounding box center [167, 135] width 185 height 20
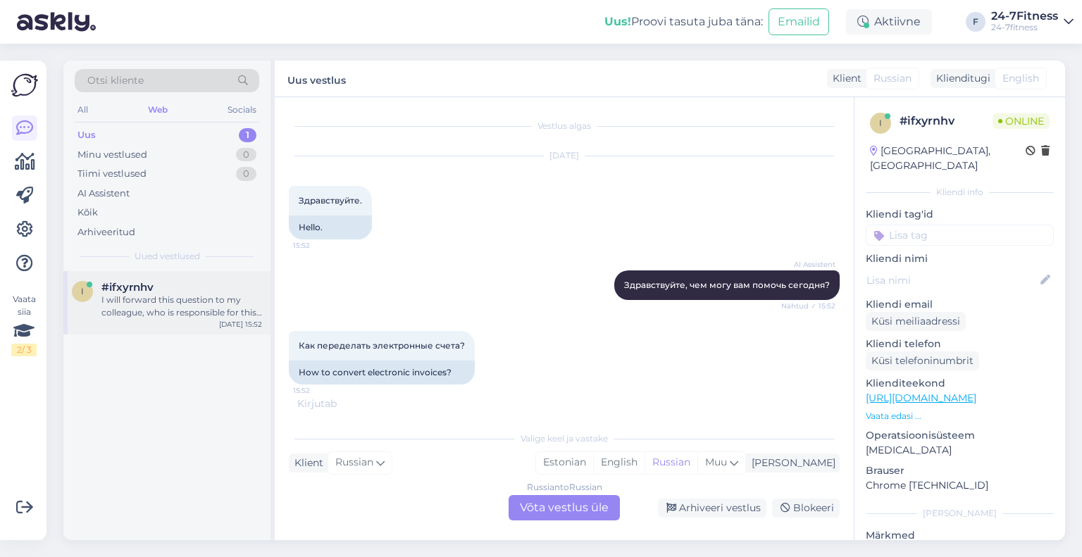
click at [144, 309] on div "I will forward this question to my colleague, who is responsible for this. The …" at bounding box center [181, 306] width 161 height 25
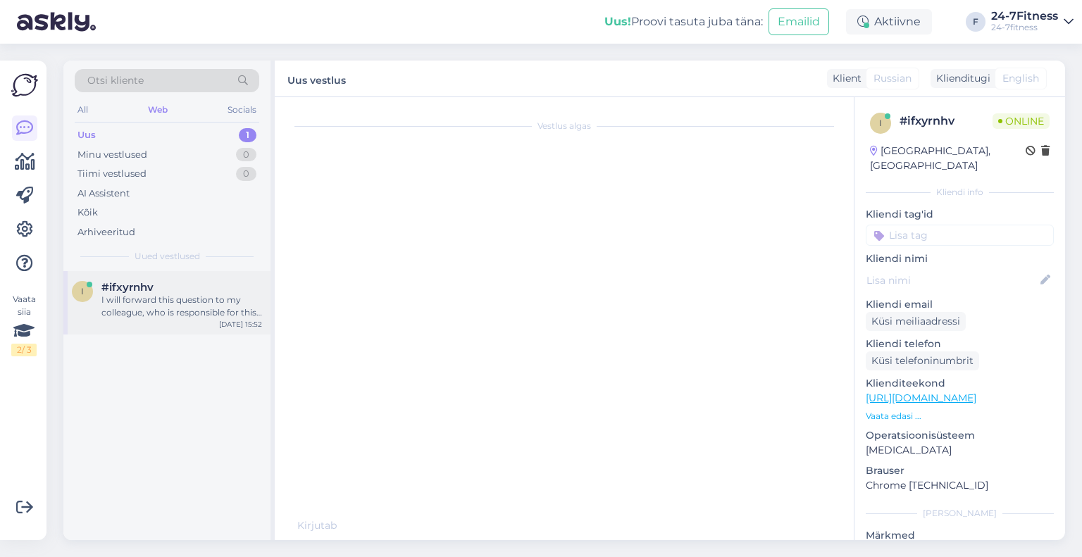
scroll to position [125, 0]
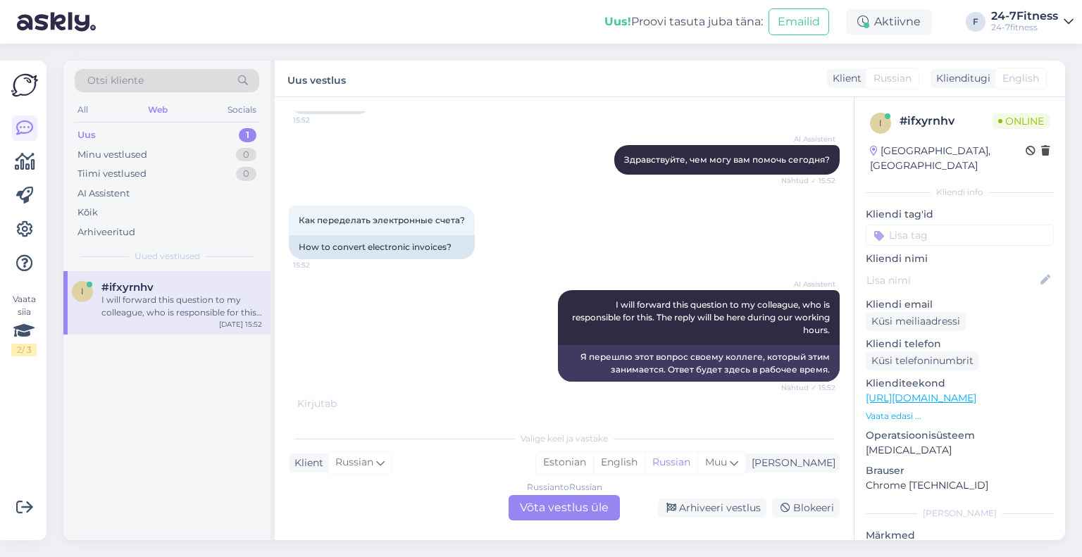
click at [559, 509] on div "Russian to Russian Võta vestlus üle" at bounding box center [564, 507] width 111 height 25
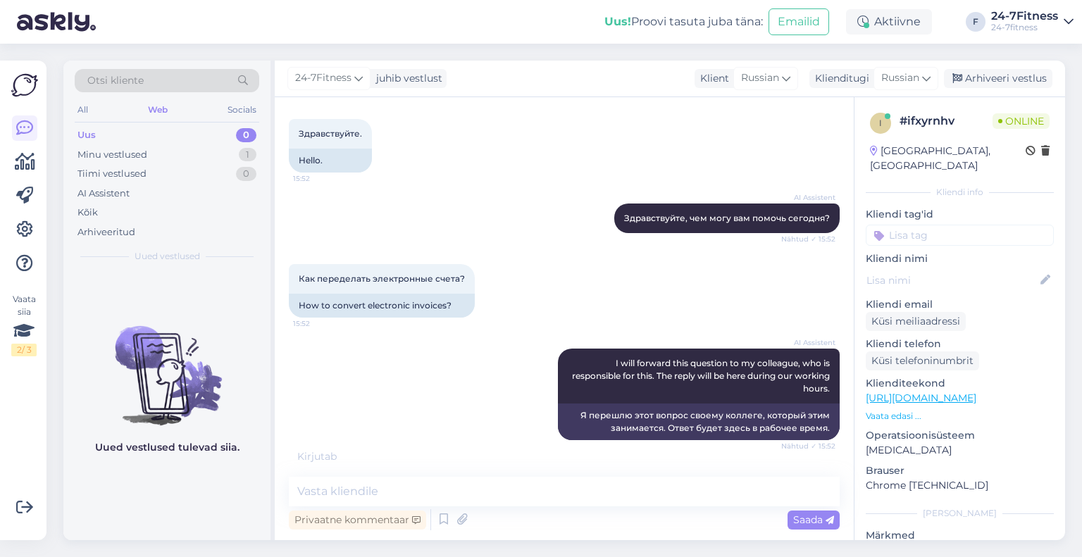
scroll to position [73, 0]
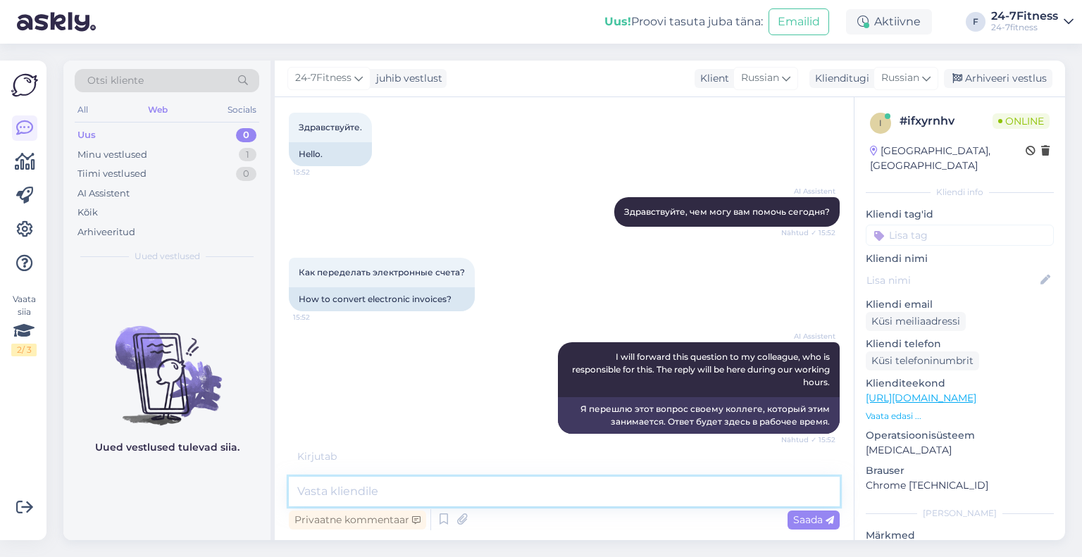
click at [421, 492] on textarea at bounding box center [564, 492] width 551 height 30
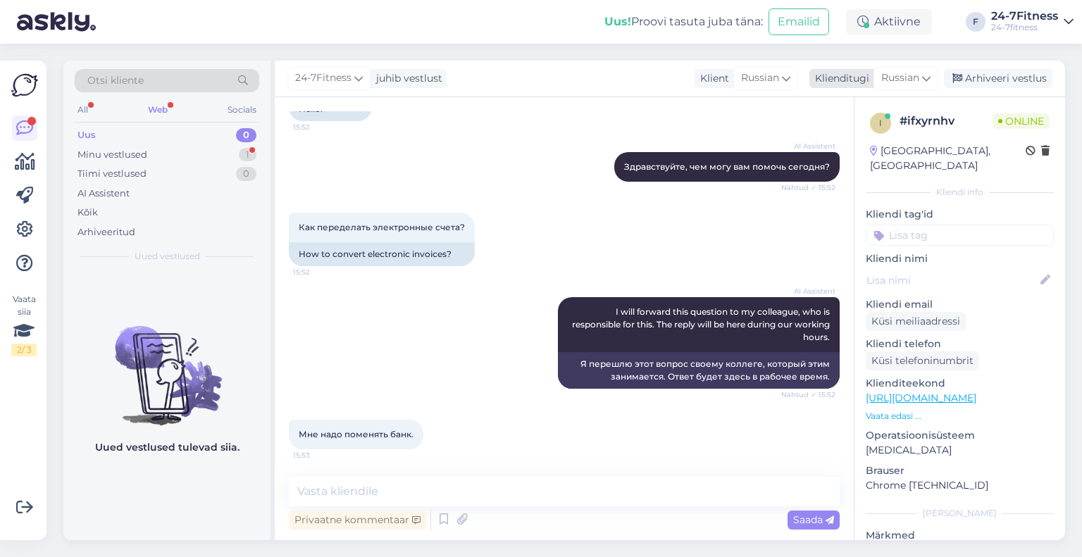
click at [907, 79] on span "Russian" at bounding box center [900, 77] width 38 height 15
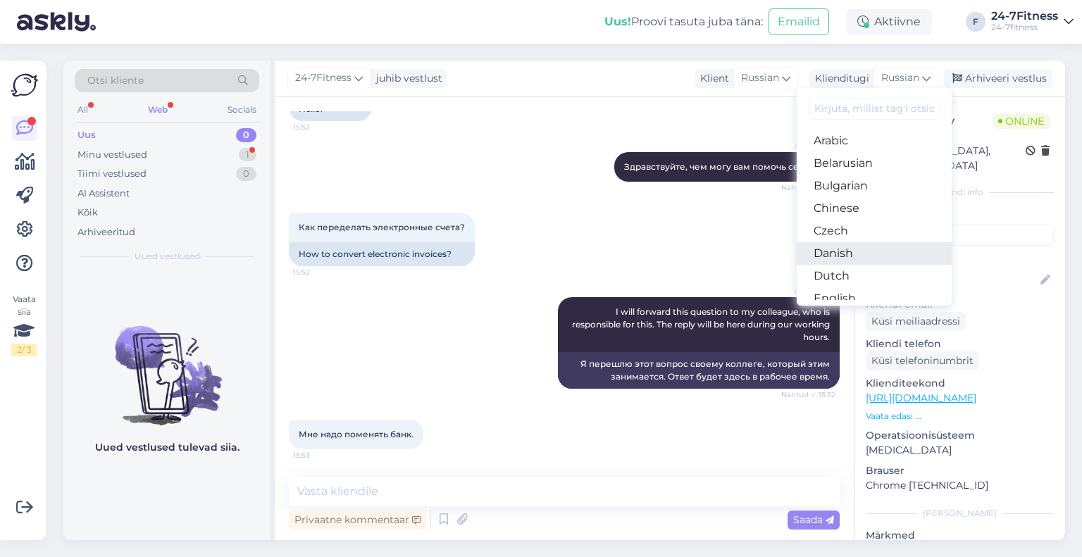
scroll to position [70, 0]
click at [856, 254] on link "Estonian" at bounding box center [874, 251] width 155 height 23
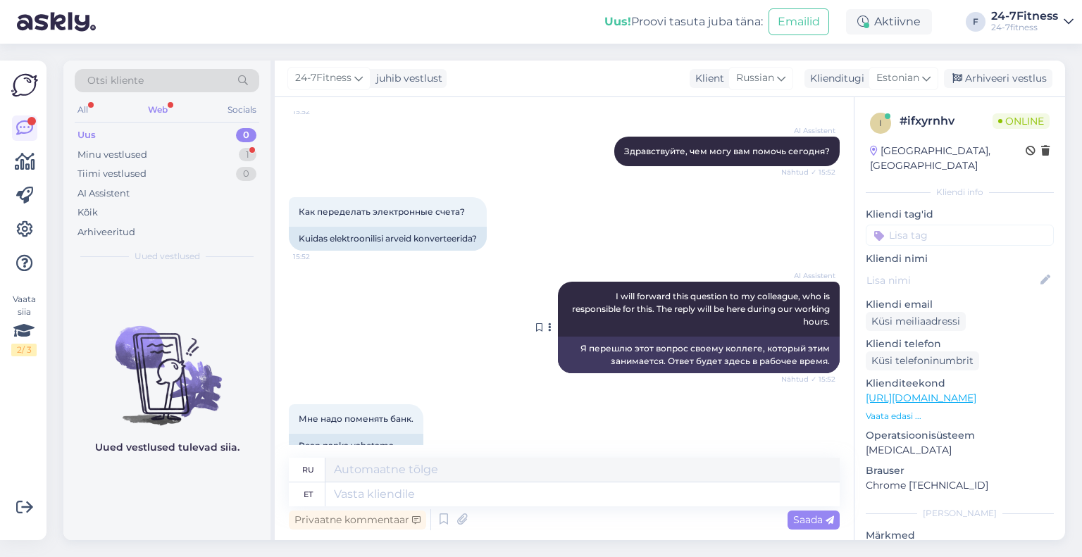
scroll to position [161, 0]
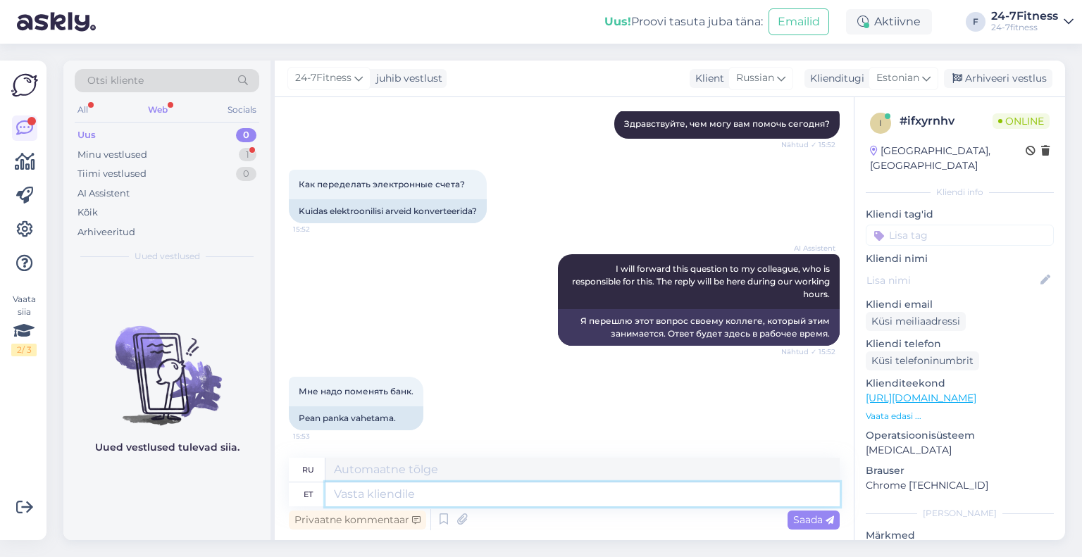
click at [459, 498] on textarea at bounding box center [582, 495] width 514 height 24
type textarea "Palun k"
type textarea "Пожалуйста"
type textarea "Palun kirjutage a"
type textarea "Пожалуйста, напишите"
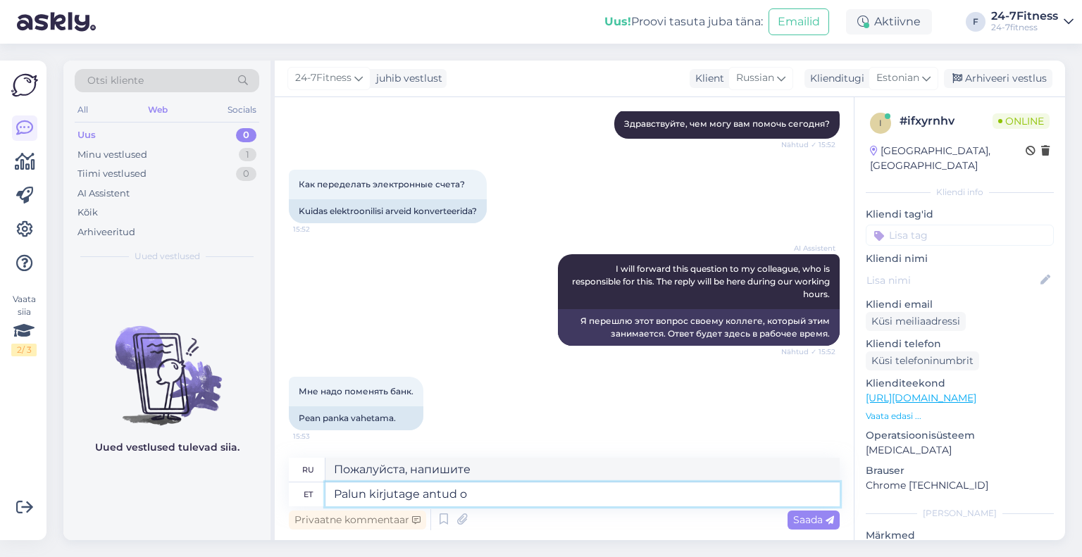
type textarea "Palun kirjutage antud os"
type textarea "Пожалуйста, запишите это."
type textarea "Palun kirjutage antud osas m"
type textarea "Пожалуйста, пишите в этом разделе."
type textarea "Palun kirjutage antud"
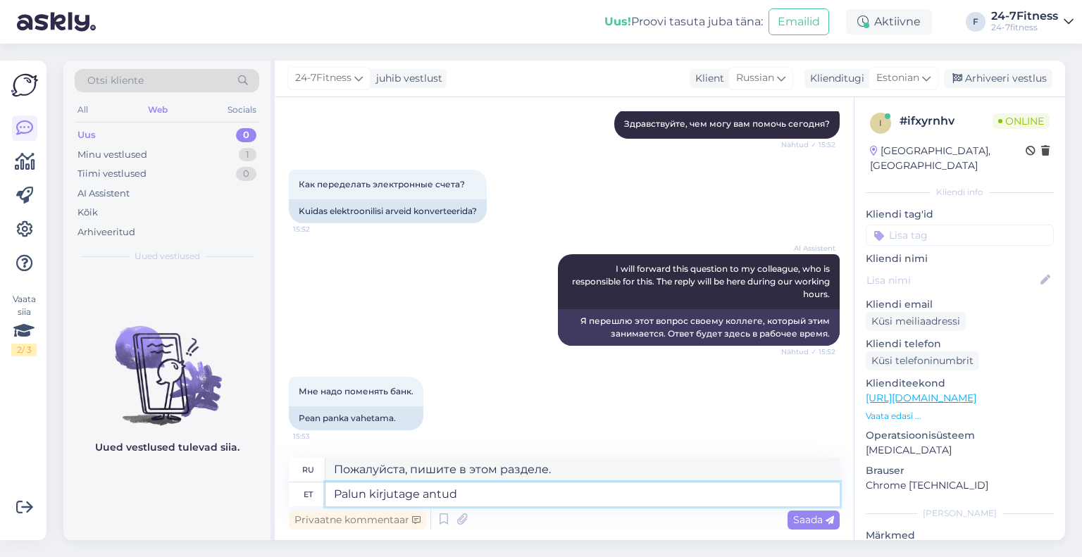
type textarea "Пожалуйста, запишите это."
type textarea "Palun kirjutage antud teemal e"
type textarea "Пожалуйста, напишите на эту тему."
type textarea "Palun kirjutage antud teemal meie in"
type textarea "Пожалуйста, напишите нам по этой теме."
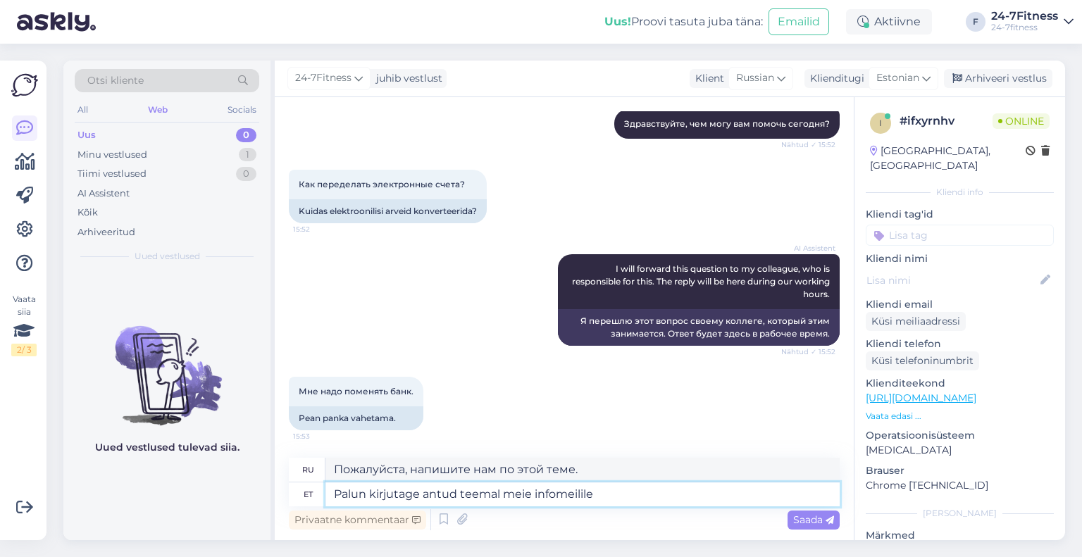
type textarea "Palun kirjutage antud teemal meie infomeilile"
type textarea "Пожалуйста, напишите на нашу информационную почту по этой теме."
drag, startPoint x: 633, startPoint y: 505, endPoint x: 536, endPoint y: 505, distance: 96.5
click at [536, 505] on textarea "Palun kirjutage antud teemal meie infomeilile" at bounding box center [582, 495] width 514 height 24
type textarea "Palun kirjutage antud teemal meie e"
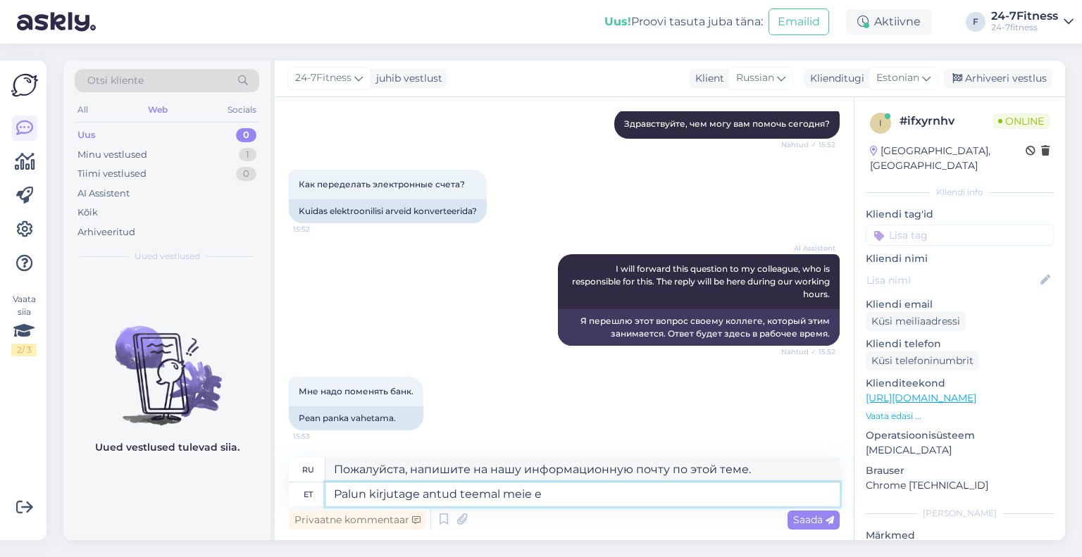
type textarea "Пожалуйста, напишите нам по этой теме."
type textarea "Palun kirjutage antud teemal meie e-mailile j"
type textarea "Пожалуйста, напишите нам на электронную почту по этой теме."
type textarea "Palun kirjutage antud teemal meie e-mailile ja ed"
type textarea "Пожалуйста, напишите нам на почту по этой теме и"
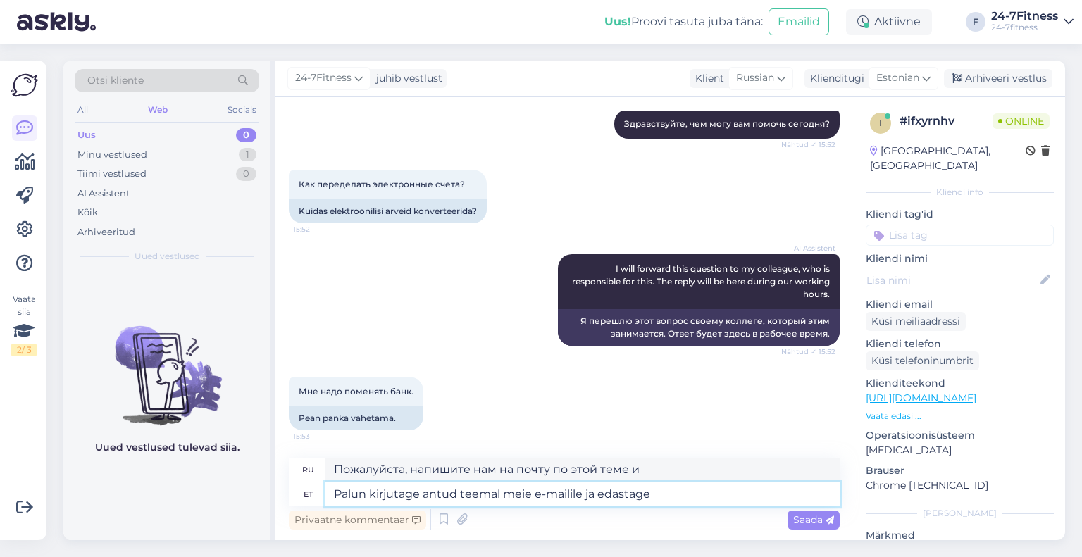
type textarea "Palun kirjutage antud teemal meie e-mailile ja edastage"
type textarea "Пожалуйста, напишите нам на почту по этой теме и перешлите ее"
type textarea "Palun kirjutage antud teemal meie e-mailile ja edastage pangakonto nu"
type textarea "Пожалуйста, напишите на нашу электронную почту по данному вопросу и укажите ном…"
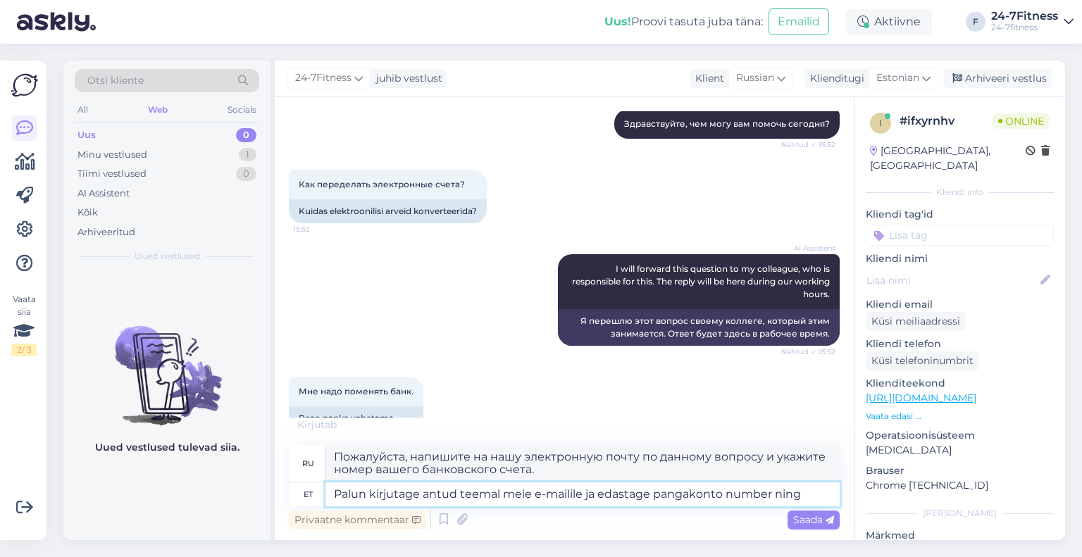
type textarea "Palun kirjutage antud teemal meie e-mailile ja edastage pangakonto number ning"
type textarea "Пожалуйста, напишите нам на электронную почту по этому вопросу и укажите номер …"
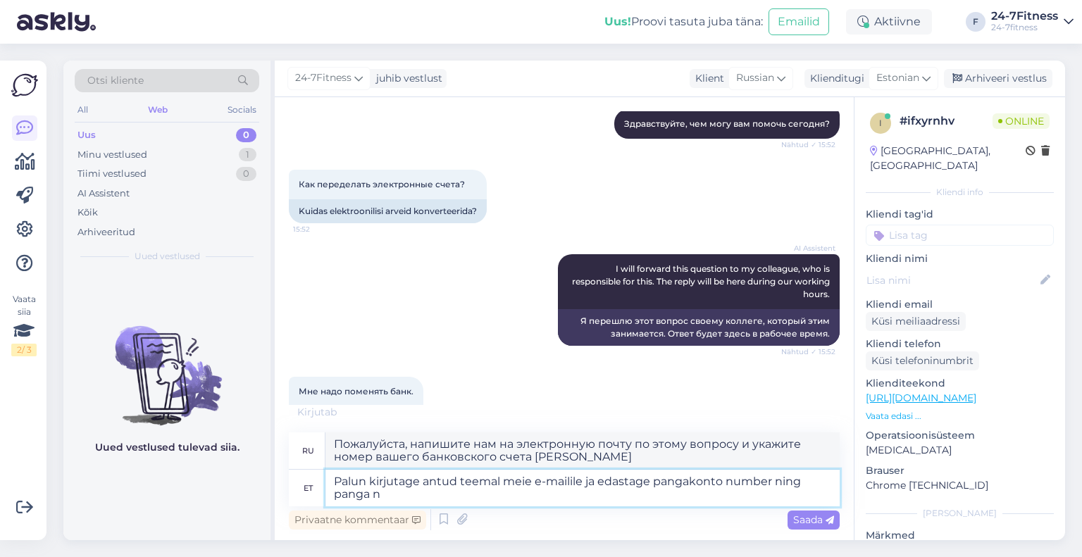
type textarea "Palun kirjutage antud teemal meie e-mailile ja edastage pangakonto number ning …"
type textarea "Пожалуйста, напишите нам на электронную почту по этому вопросу и укажите номер …"
type textarea "Palun kirjutage antud teemal meie e-mailile ja edastage pangakonto number ning …"
type textarea "Пожалуйста, напишите на нашу электронную почту по данному вопросу и укажите ном…"
type textarea "Palun kirjutage antud teemal meie e-mailile ja edastage pangakonto number ning …"
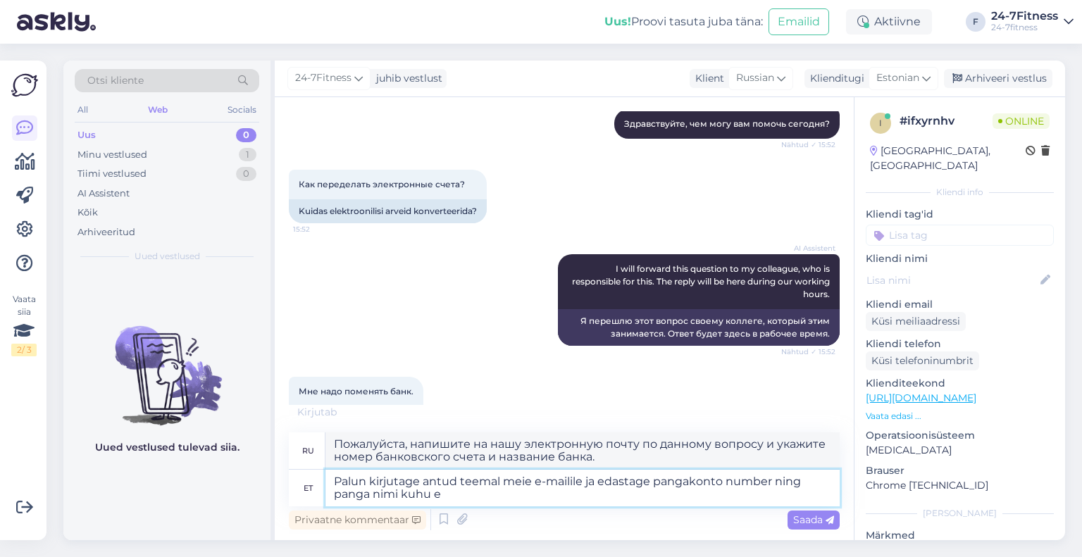
type textarea "Пожалуйста, напишите на нашу электронную почту по этому вопросу и укажите номер…"
type textarea "Palun kirjutage antud teemal meie e-mailile ja edastage pangakonto number ning …"
type textarea "Пожалуйста, напишите нам на электронную почту по данному вопросу и укажите номе…"
type textarea "Palun kirjutage antud teemal meie e-mailile ja edastage pangakonto number ning …"
type textarea "Пожалуйста, напишите нам на электронную почту по данному вопросу и укажите номе…"
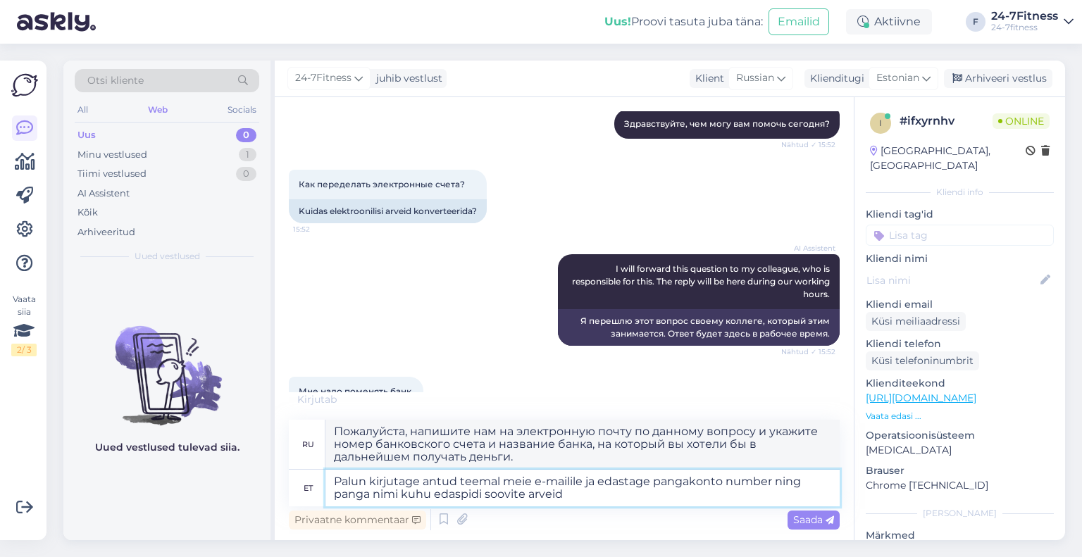
type textarea "Palun kirjutage antud teemal meie e-mailile ja edastage pangakonto number ning …"
type textarea "Пожалуйста, напишите нам на электронную почту по данному вопросу и укажите номе…"
click at [586, 481] on textarea "Palun kirjutage antud teemal meie e-mailile ja edastage pangakonto number ning …" at bounding box center [582, 488] width 514 height 37
paste textarea "[EMAIL_ADDRESS][DOMAIN_NAME]"
type textarea "Palun kirjutage antud teemal meie e-mailile [EMAIL_ADDRESS][DOMAIN_NAME] ja eda…"
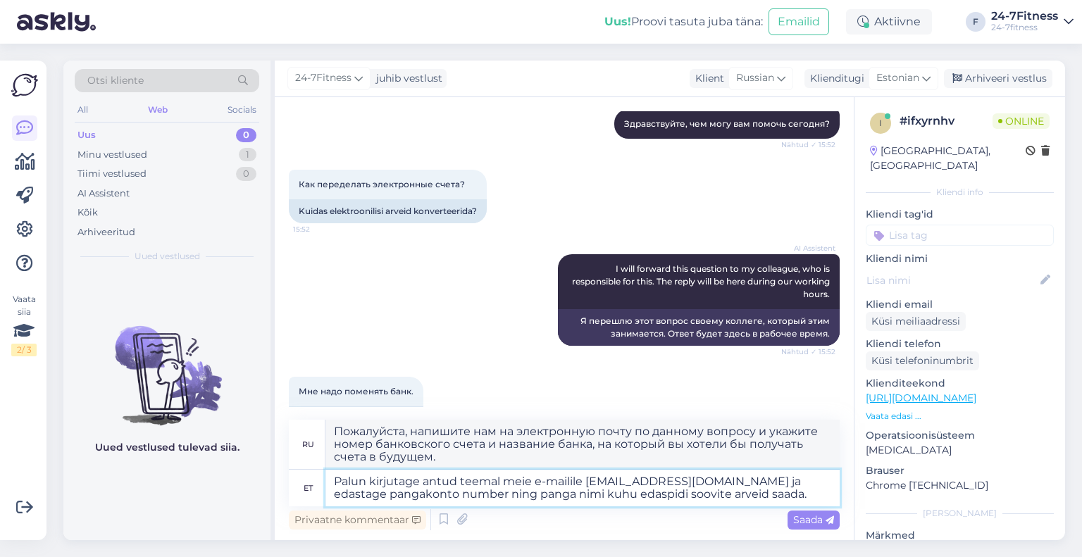
type textarea "Пожалуйста, напишите нам по этому вопросу на электронную почту [EMAIL_ADDRESS][…"
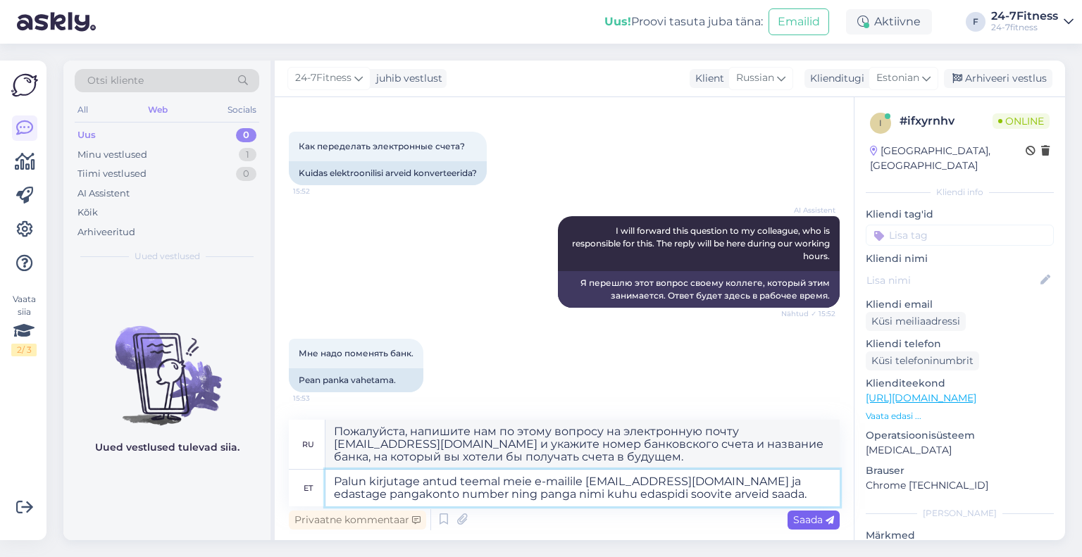
type textarea "Palun kirjutage antud teemal meie e-mailile [EMAIL_ADDRESS][DOMAIN_NAME] ja eda…"
click at [817, 523] on span "Saada" at bounding box center [813, 520] width 41 height 13
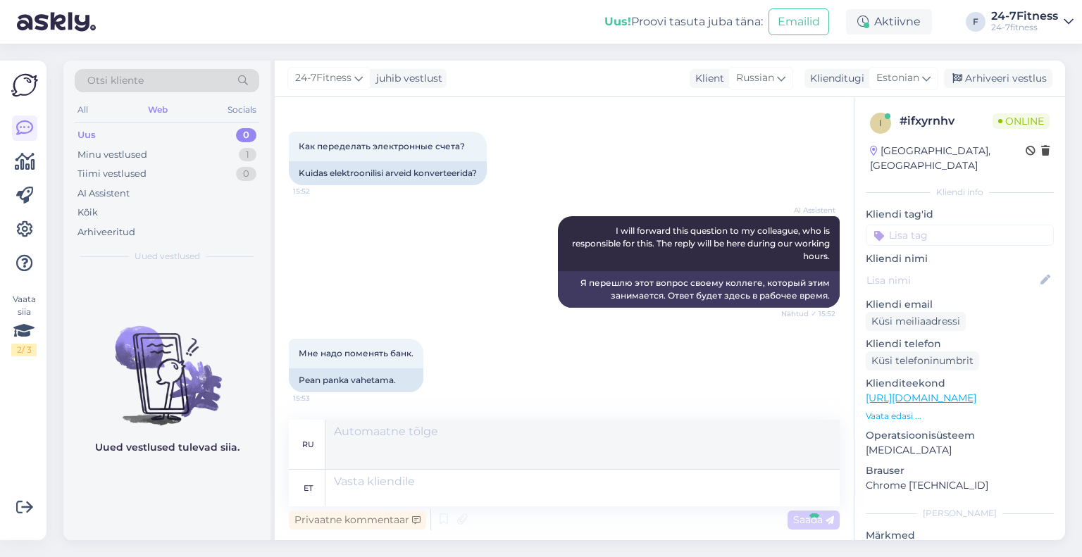
scroll to position [310, 0]
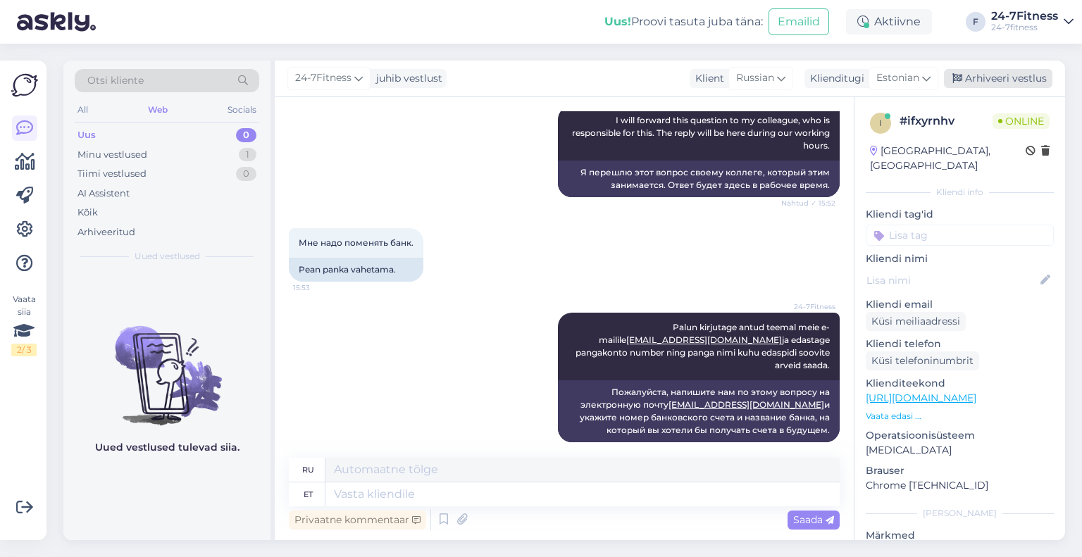
click at [1029, 78] on div "Arhiveeri vestlus" at bounding box center [998, 78] width 108 height 19
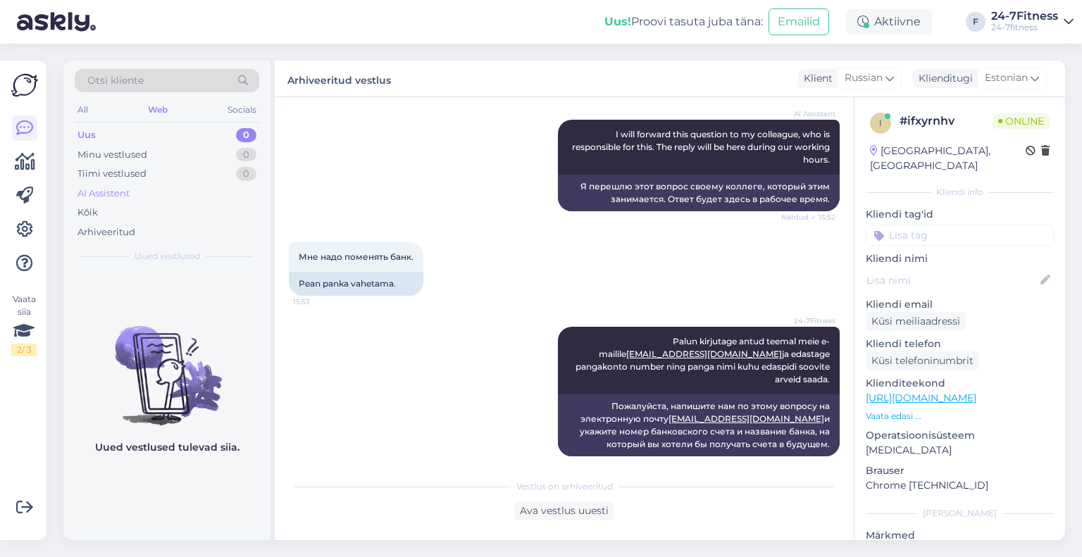
click at [81, 191] on div "AI Assistent" at bounding box center [103, 194] width 52 height 14
